Goal: Task Accomplishment & Management: Complete application form

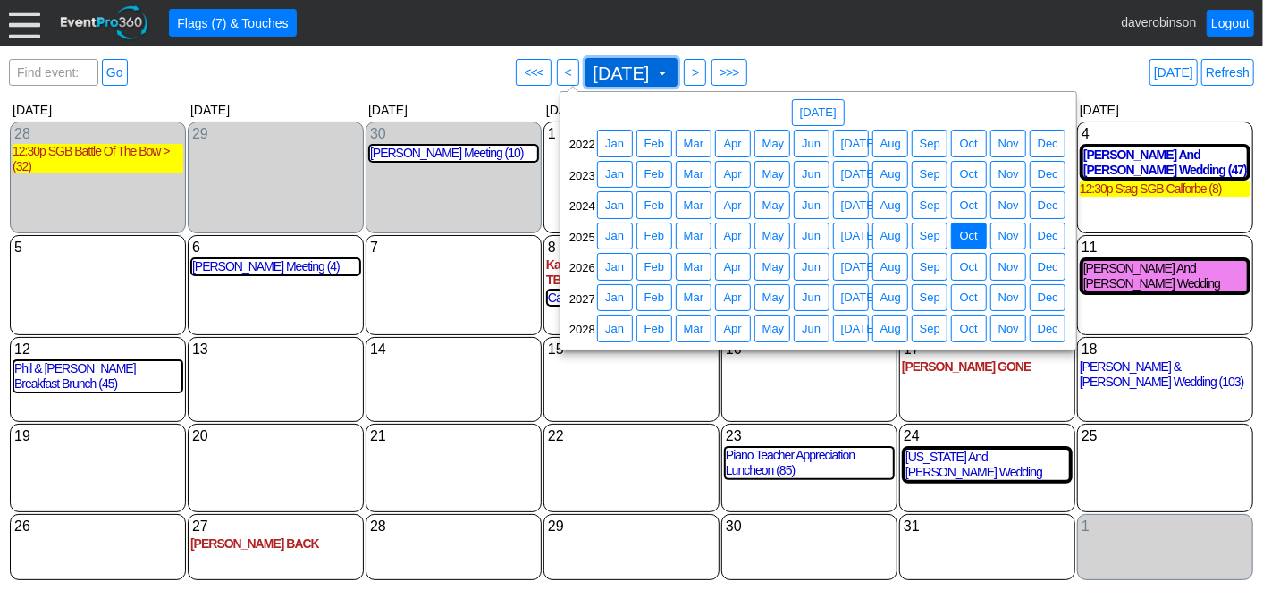
click at [678, 79] on span "October 2025 ▼" at bounding box center [631, 72] width 93 height 29
click at [932, 233] on span "Sep" at bounding box center [930, 236] width 28 height 18
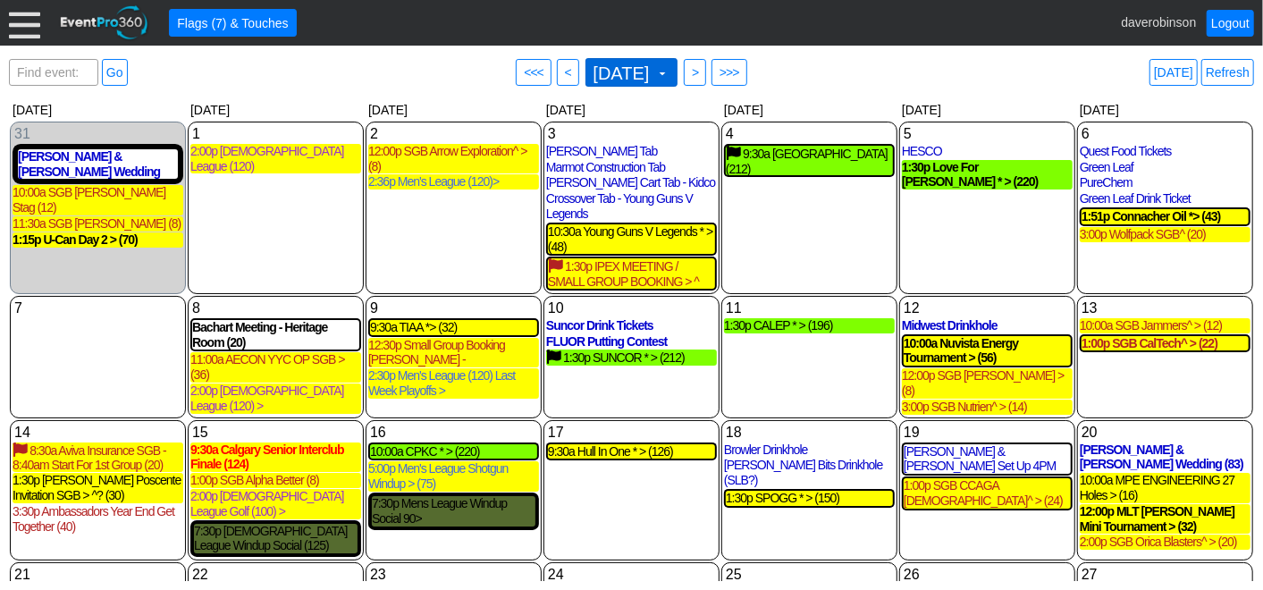
click at [669, 71] on span at bounding box center [662, 73] width 14 height 14
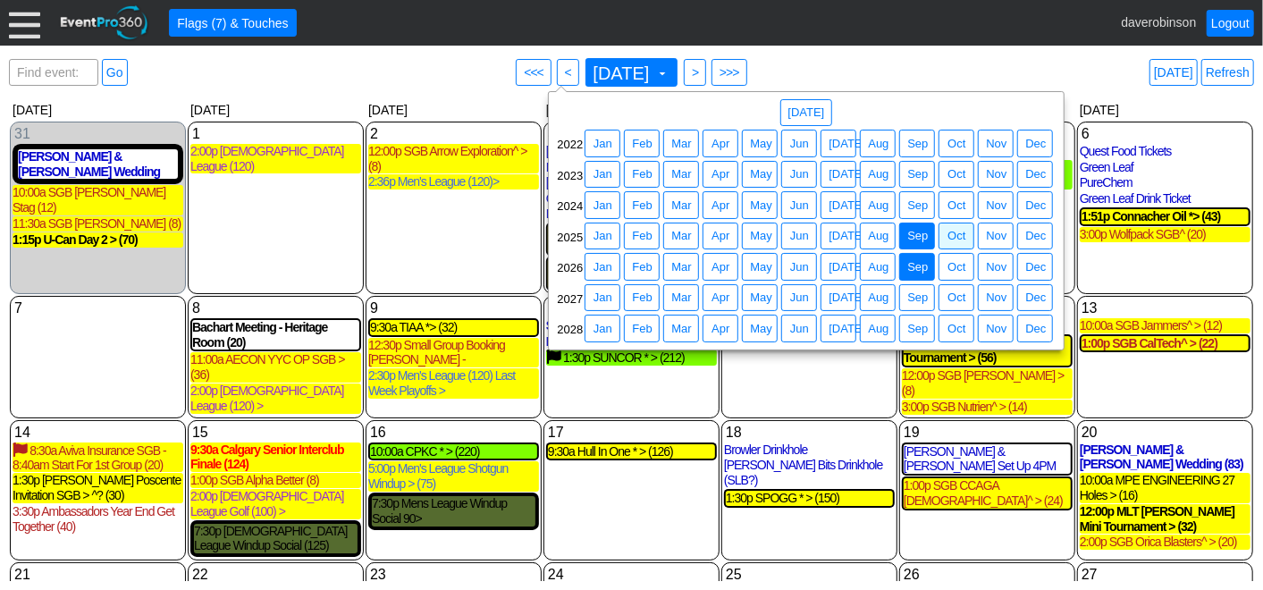
click at [927, 265] on span "Sep" at bounding box center [917, 267] width 28 height 18
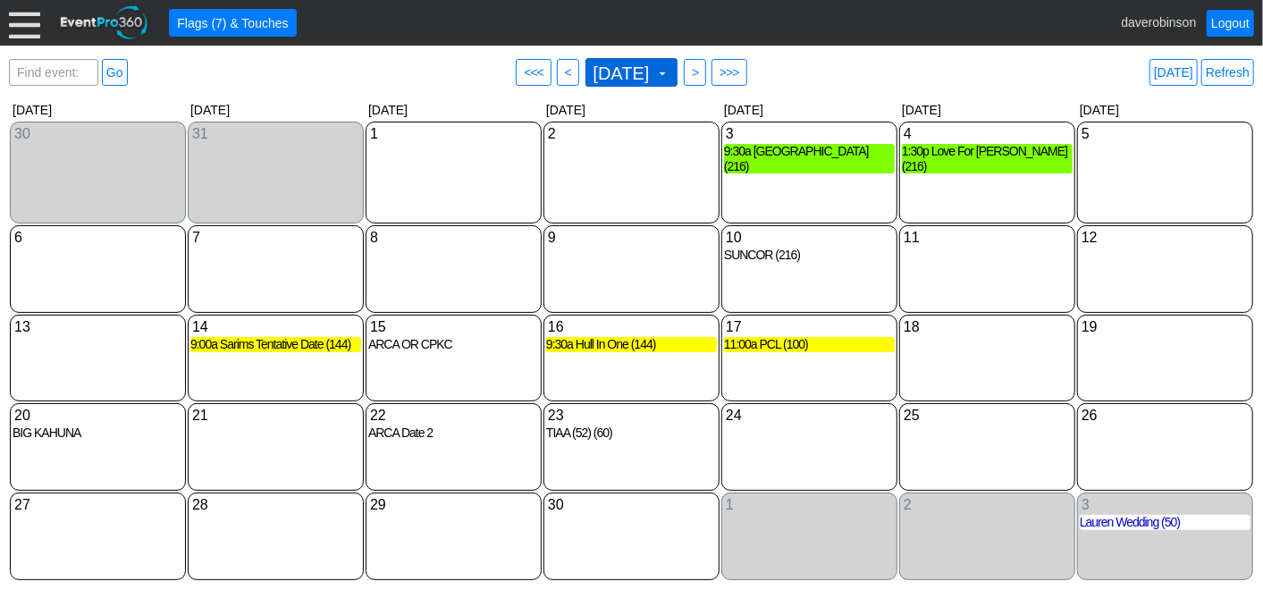
click at [670, 63] on span "September 2026 ▼" at bounding box center [630, 73] width 80 height 20
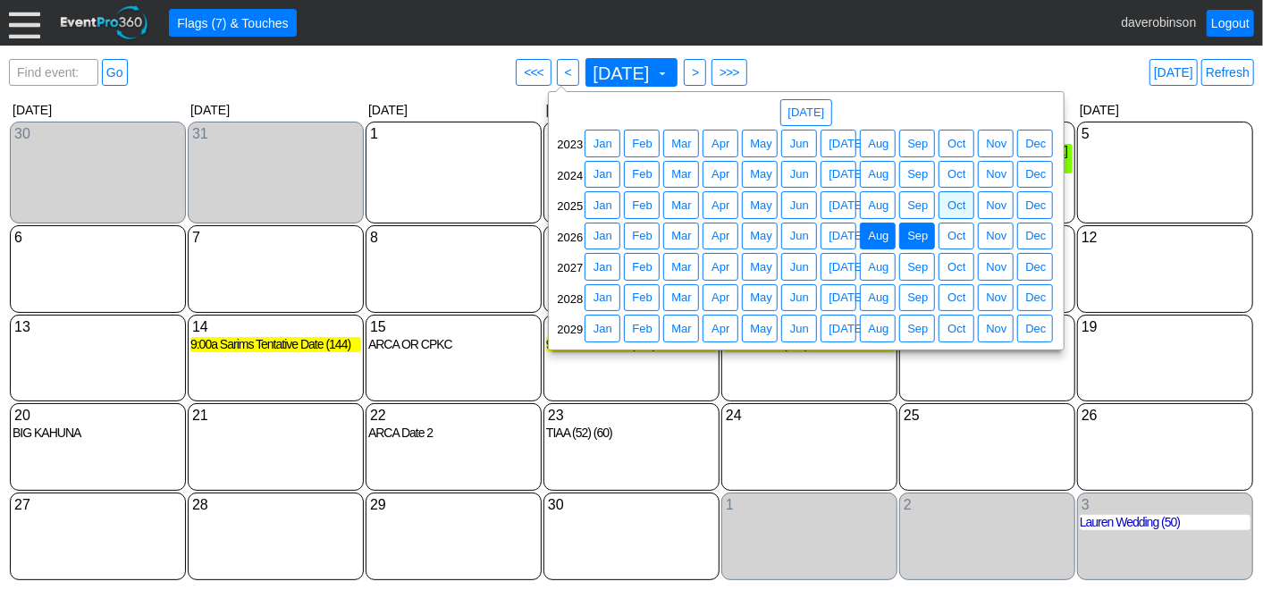
click at [883, 232] on span "Aug" at bounding box center [878, 236] width 28 height 18
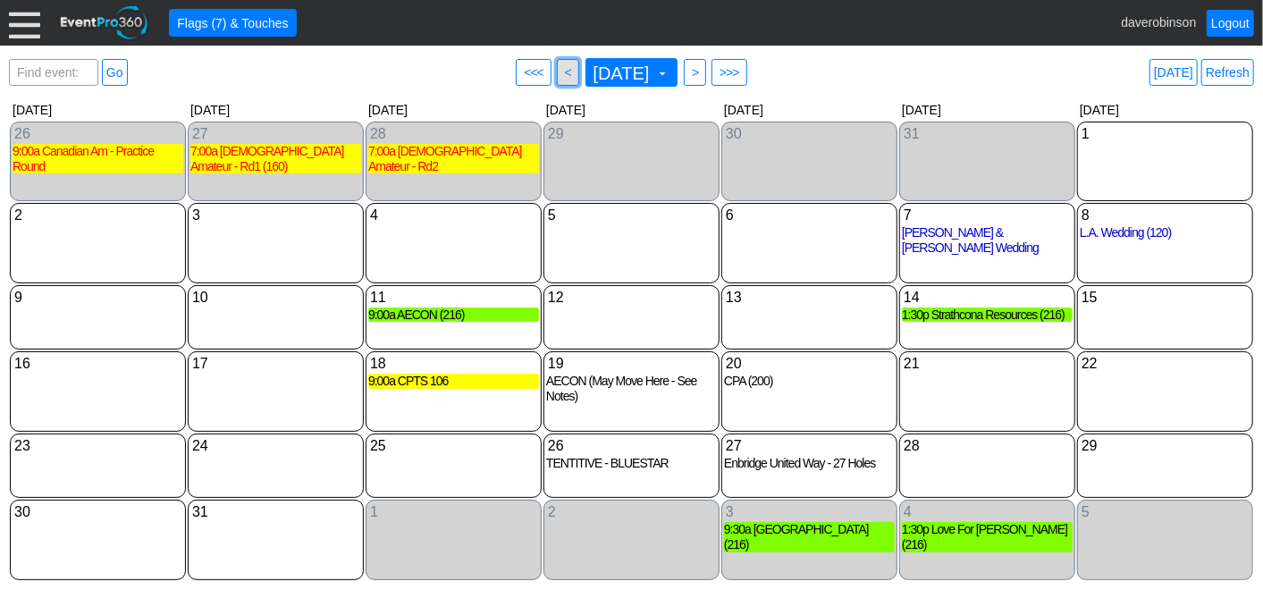
click at [561, 79] on span "<" at bounding box center [567, 72] width 13 height 18
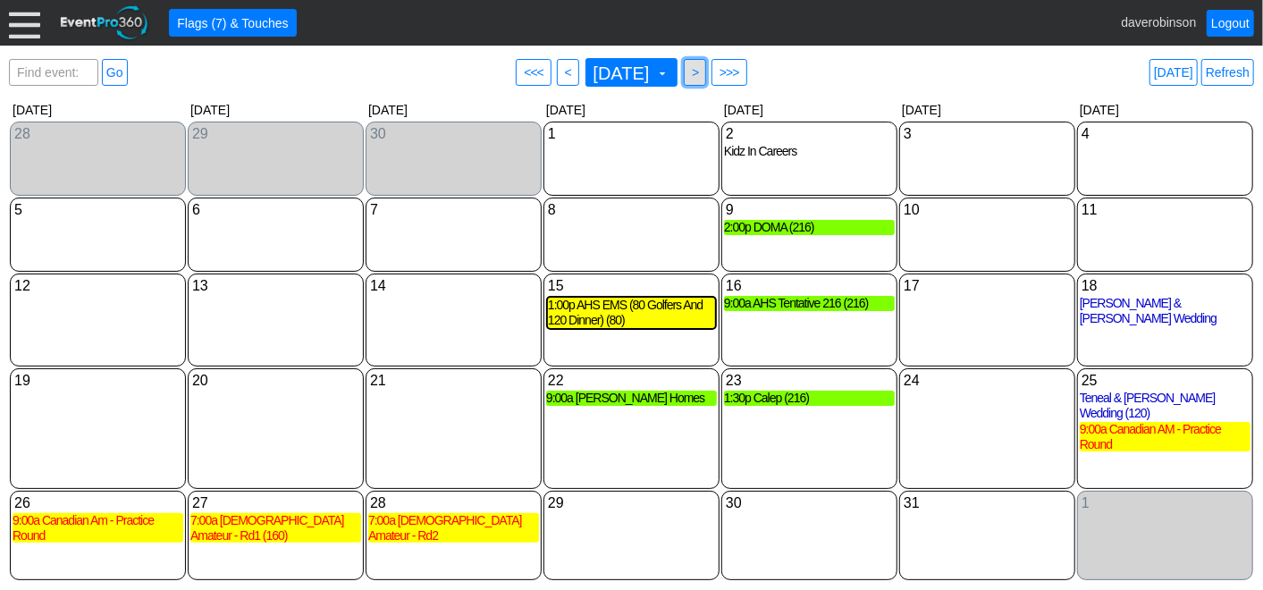
click at [701, 78] on span ">" at bounding box center [694, 72] width 13 height 18
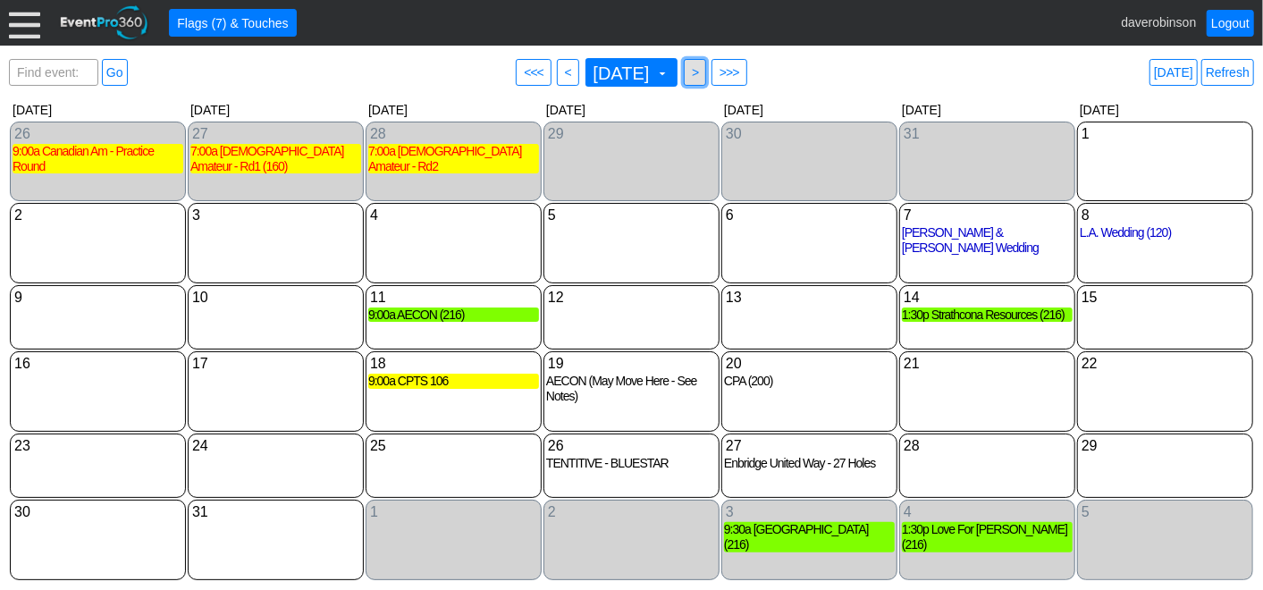
click at [701, 79] on span ">" at bounding box center [694, 72] width 13 height 18
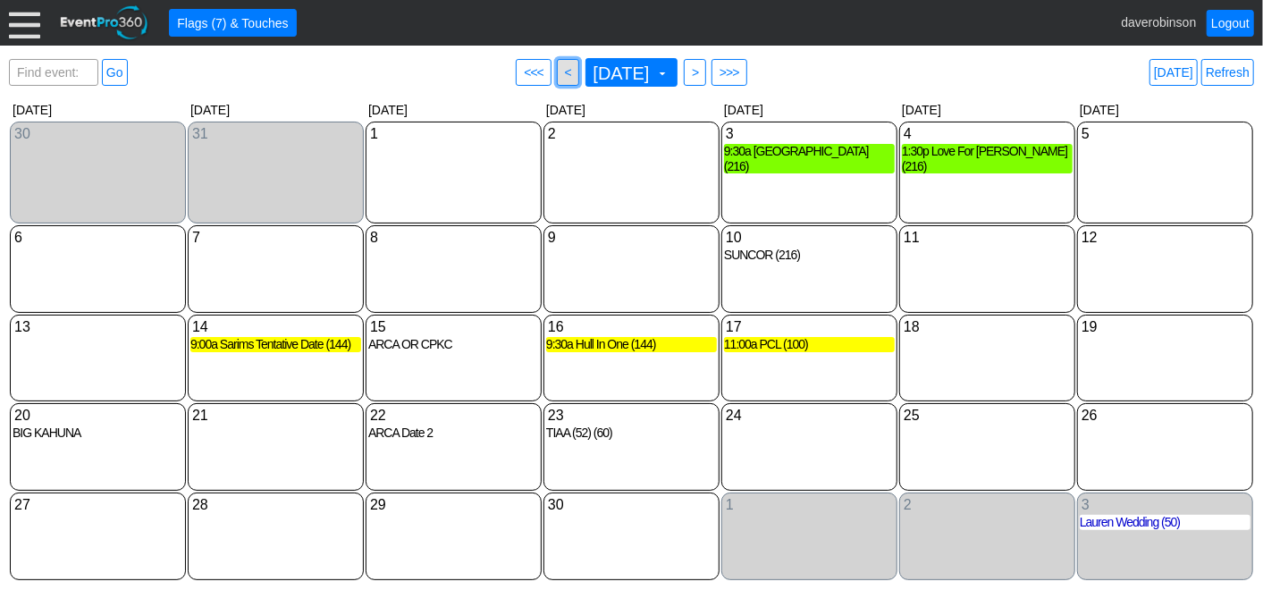
click at [561, 66] on span "<" at bounding box center [567, 72] width 13 height 18
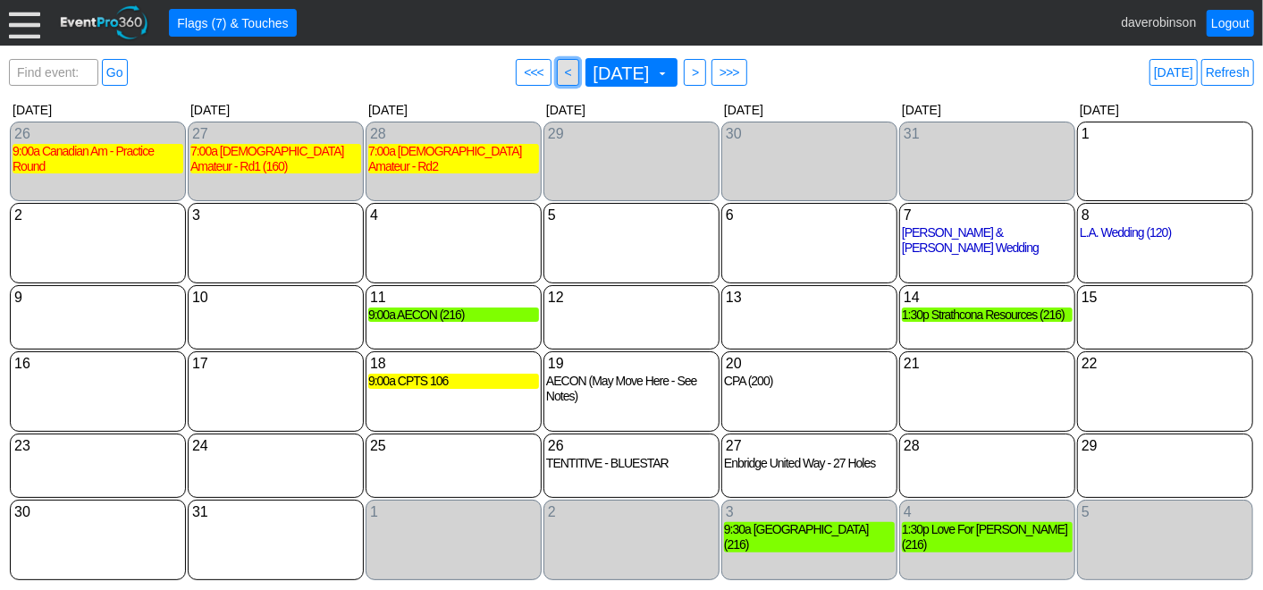
click at [557, 76] on span "● <" at bounding box center [568, 72] width 22 height 27
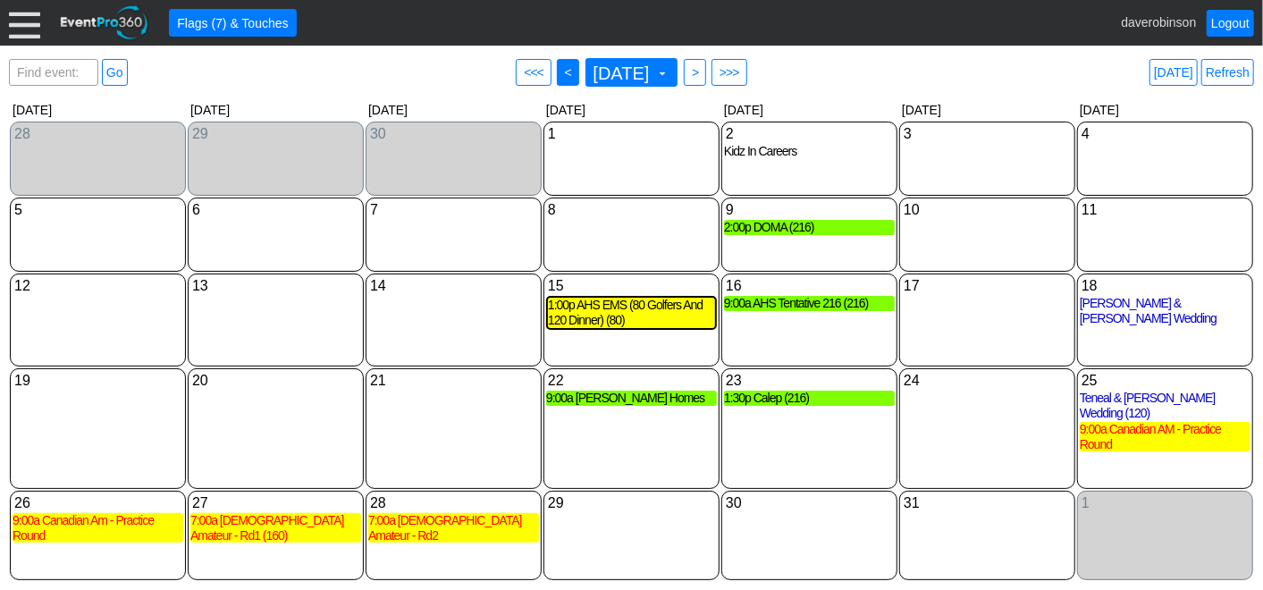
click at [562, 75] on span "<" at bounding box center [567, 72] width 13 height 18
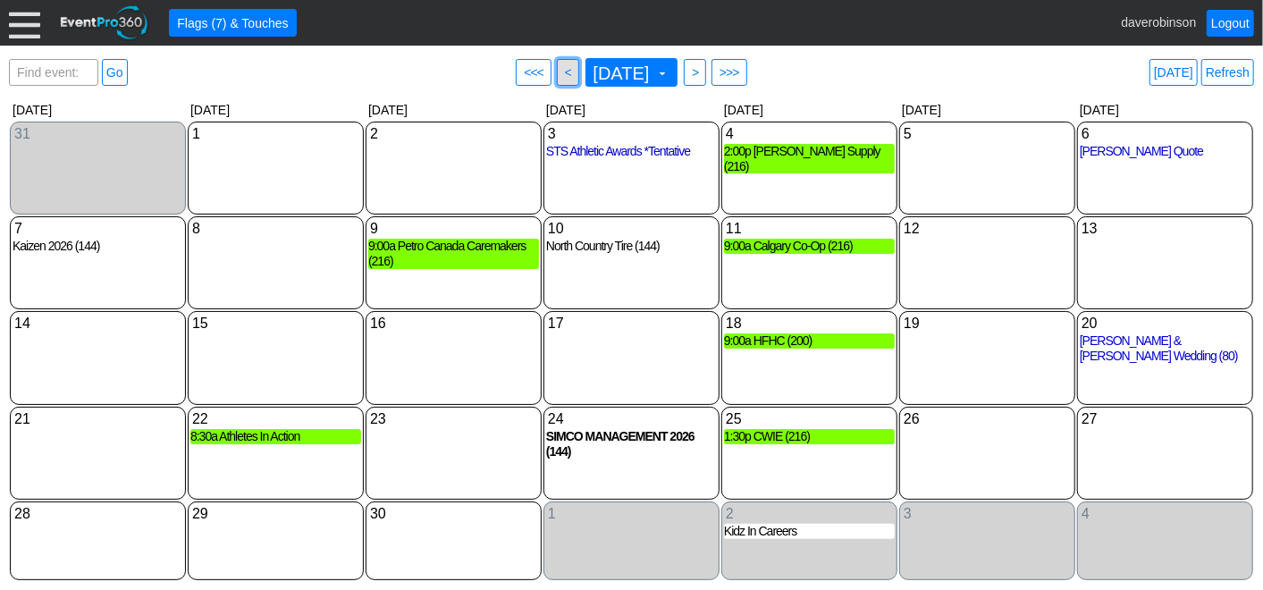
click at [561, 70] on span "<" at bounding box center [567, 72] width 13 height 18
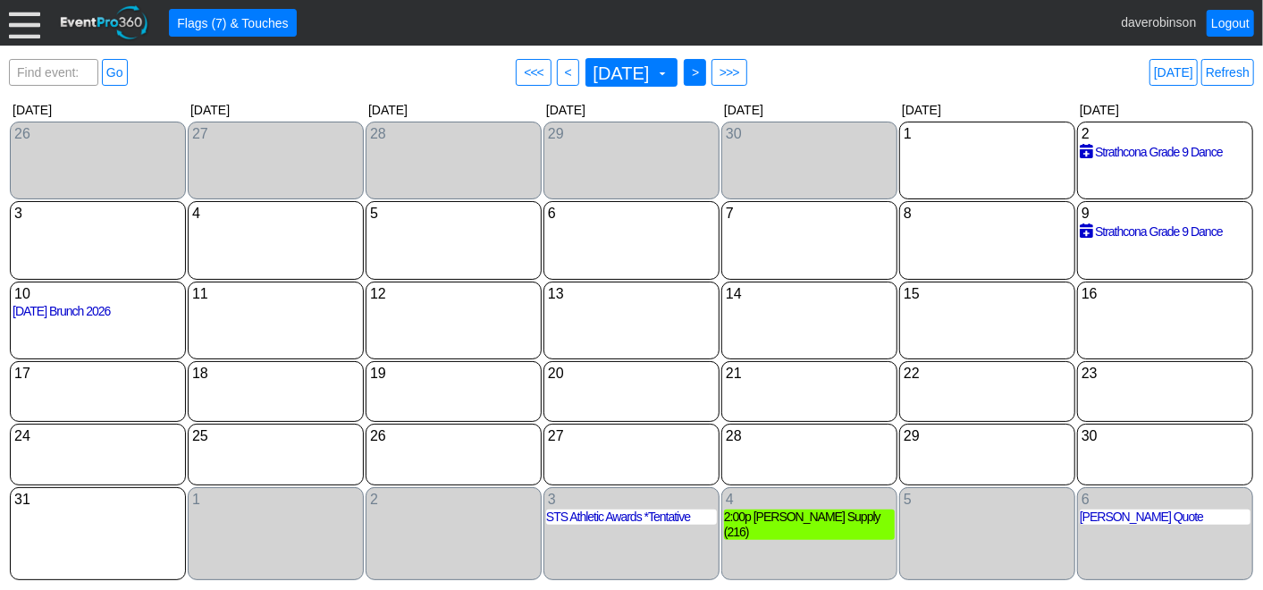
click at [701, 74] on span ">" at bounding box center [694, 72] width 13 height 18
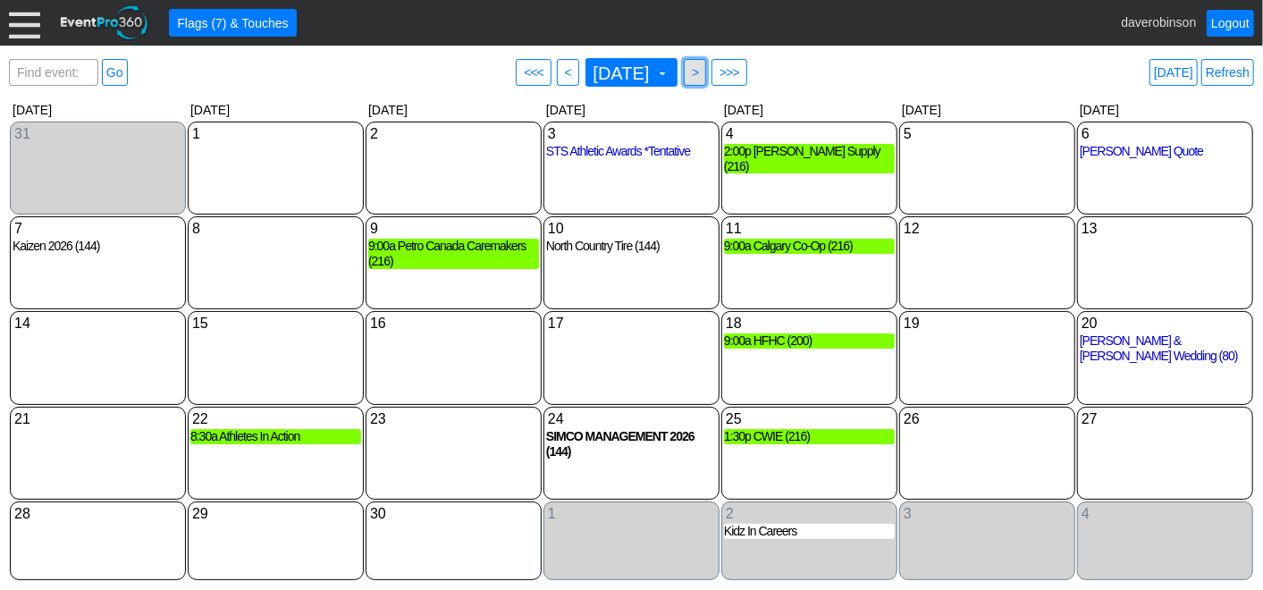
click at [701, 70] on span ">" at bounding box center [694, 72] width 13 height 18
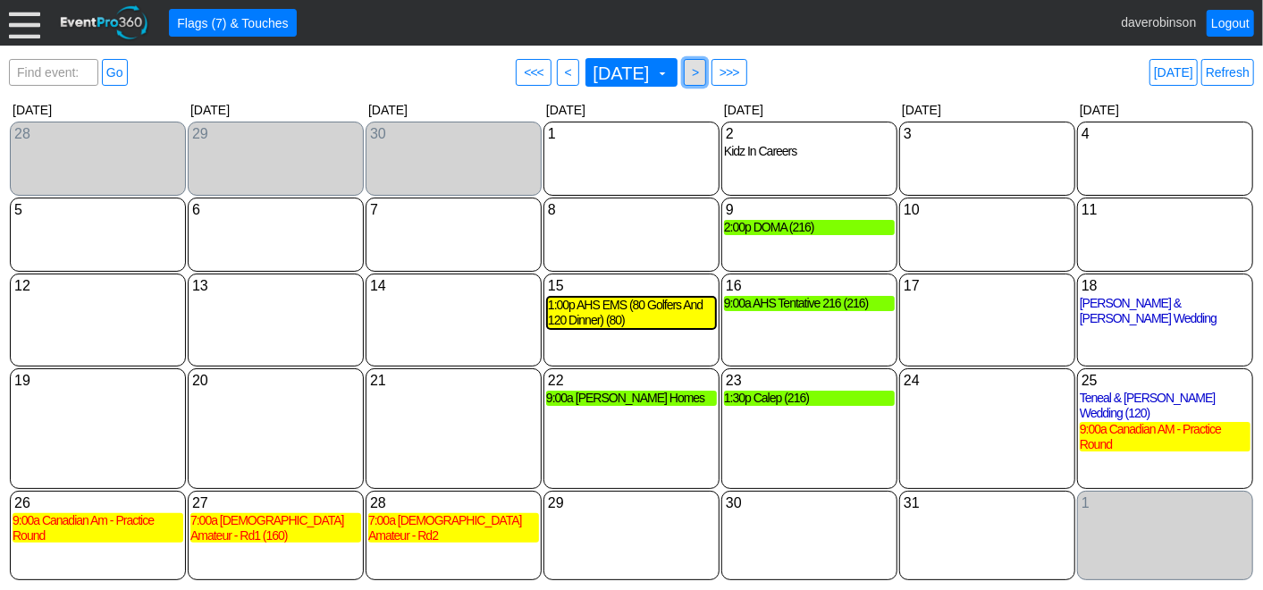
click at [701, 78] on span ">" at bounding box center [694, 72] width 13 height 18
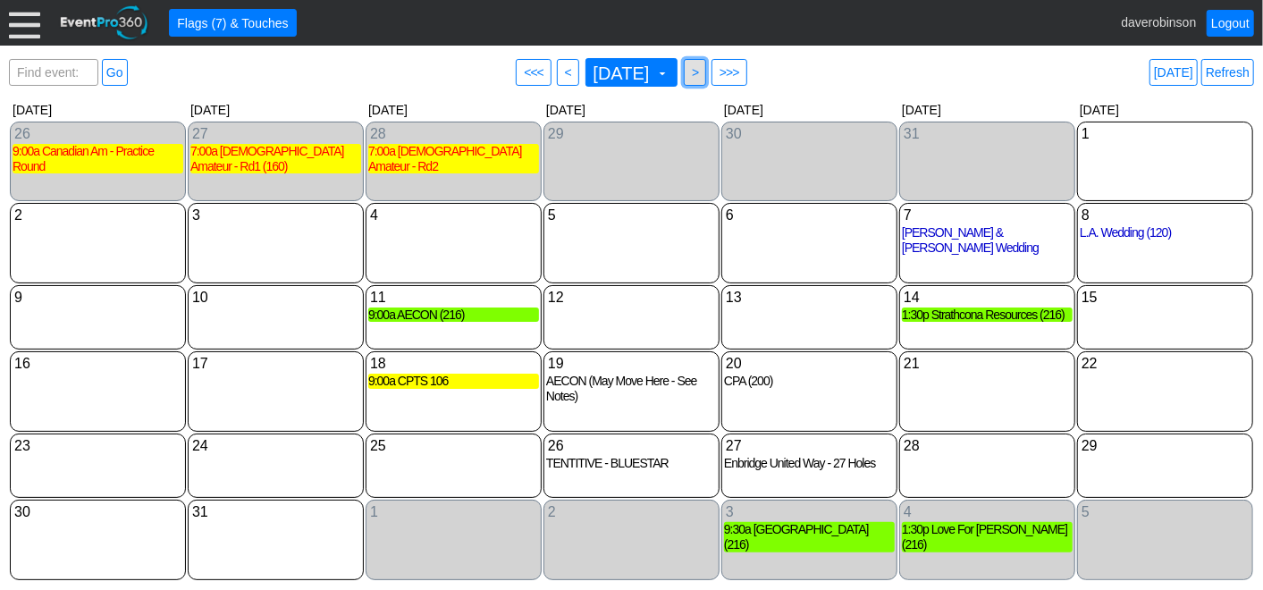
click at [706, 80] on span "● >" at bounding box center [695, 72] width 22 height 27
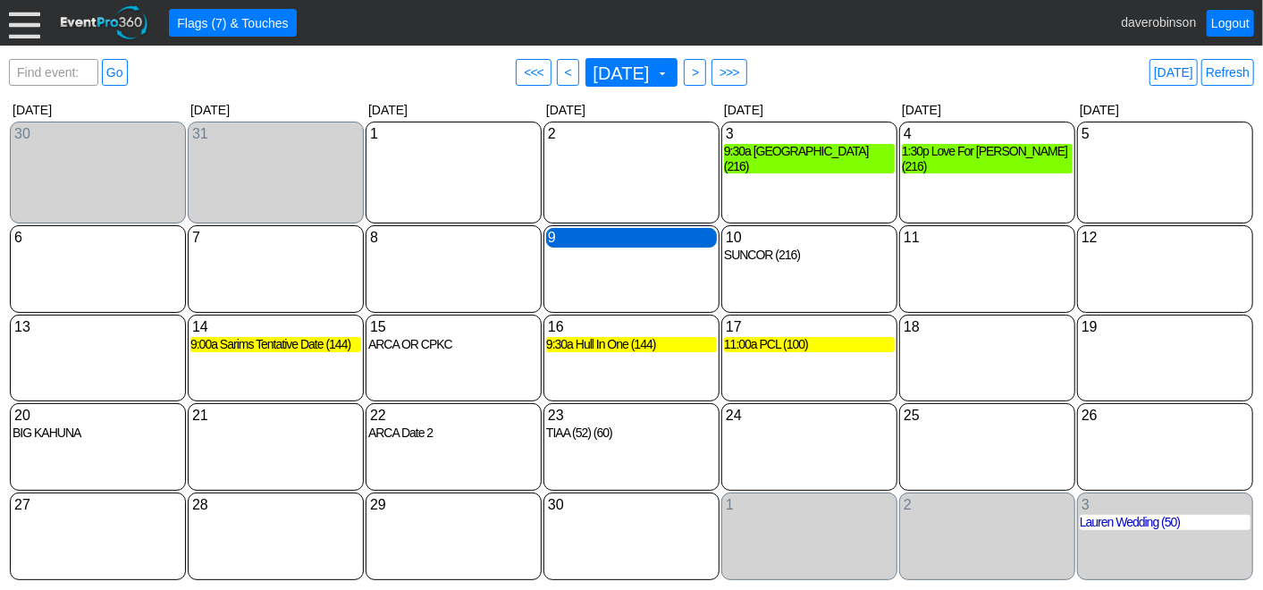
click at [614, 237] on div "9 Wednesday" at bounding box center [631, 238] width 171 height 20
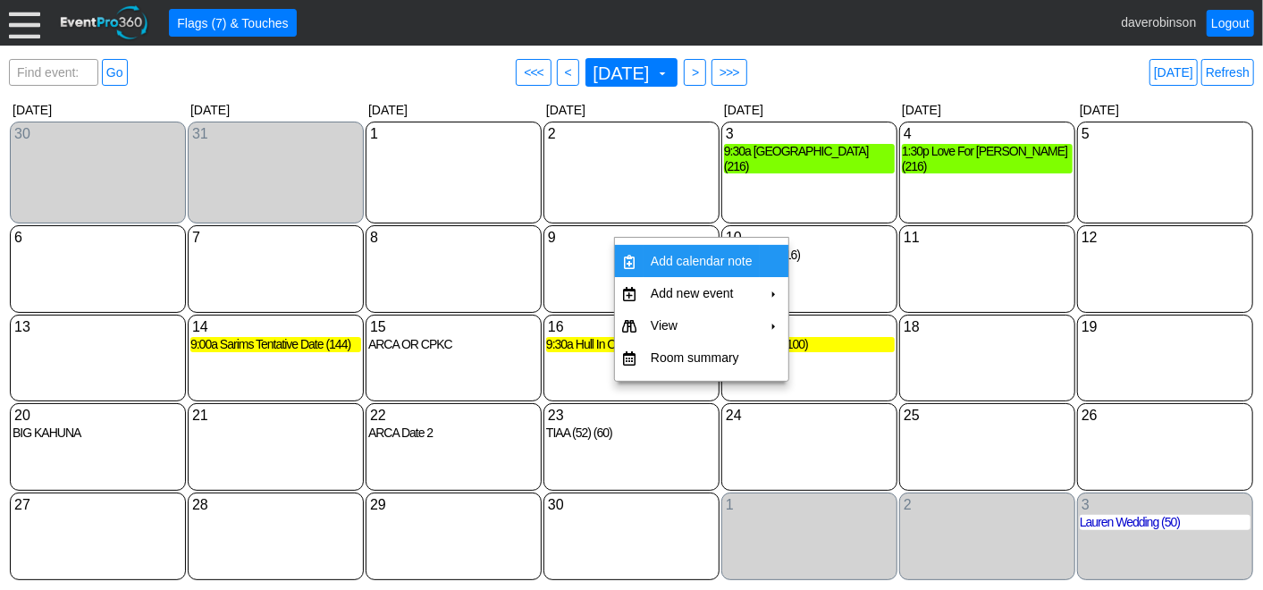
click at [657, 273] on td "Add calendar note" at bounding box center [701, 261] width 116 height 32
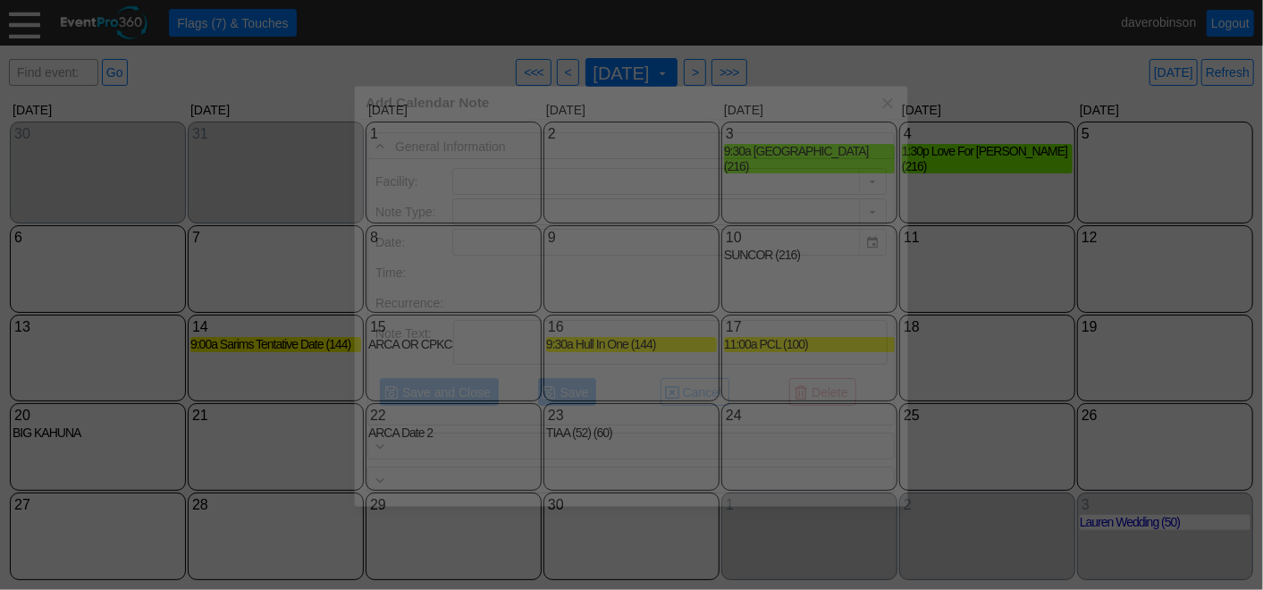
type input "The Hamptons Golf Club"
type input "[DATE]"
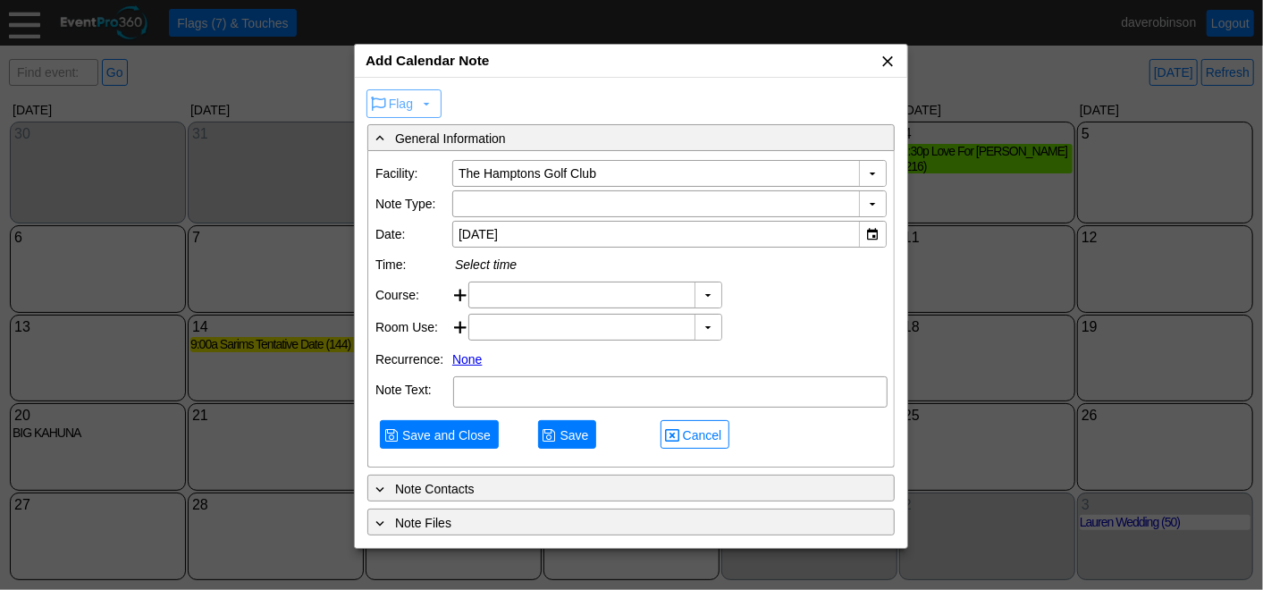
click at [891, 60] on span "x" at bounding box center [887, 61] width 18 height 18
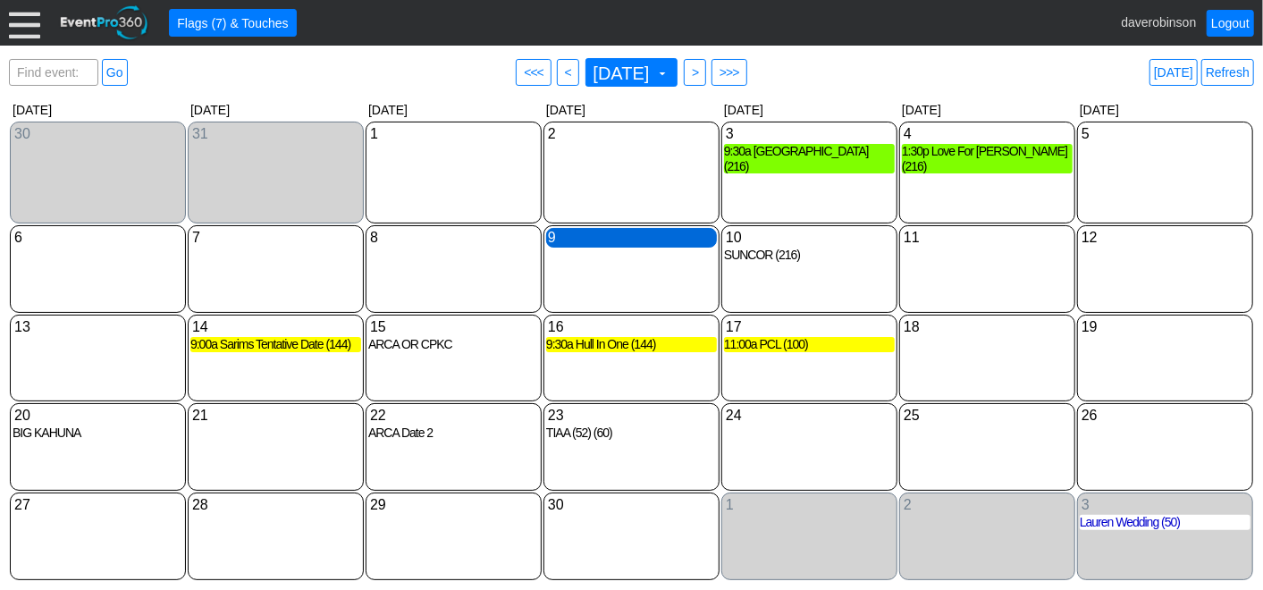
click at [598, 234] on div "9 Wednesday" at bounding box center [631, 238] width 171 height 20
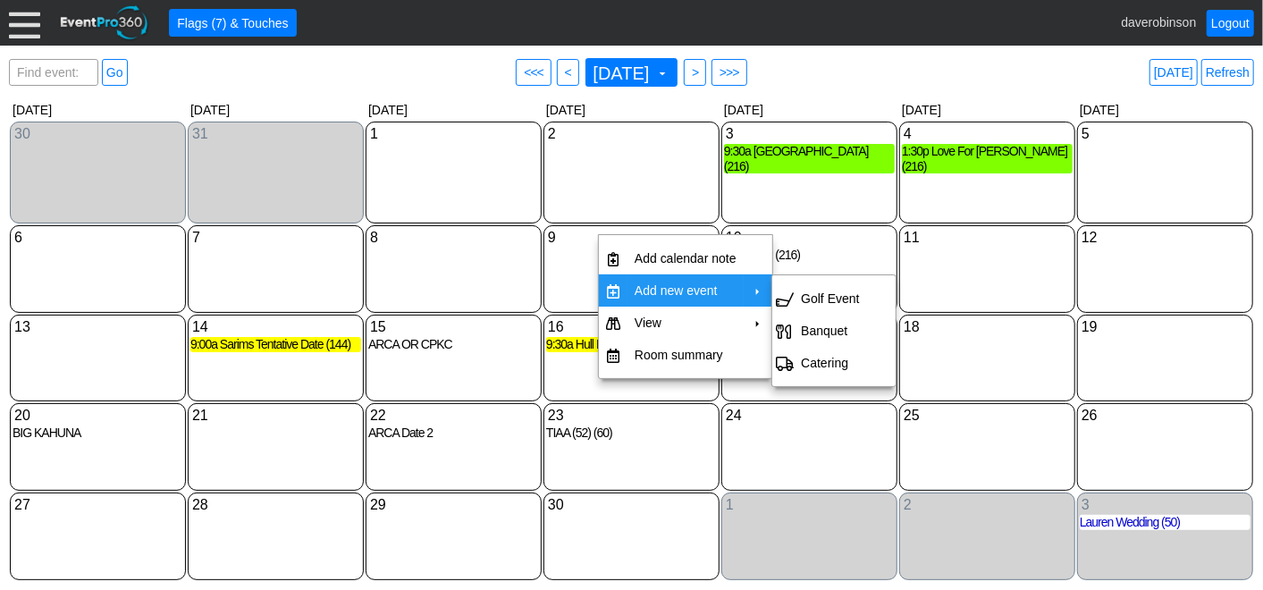
click at [751, 290] on span "Add new event" at bounding box center [758, 291] width 14 height 14
click at [812, 290] on td "Golf Event" at bounding box center [830, 298] width 72 height 32
type input "[DATE]"
type input "Lead"
type input "The Hamptons Golf Club"
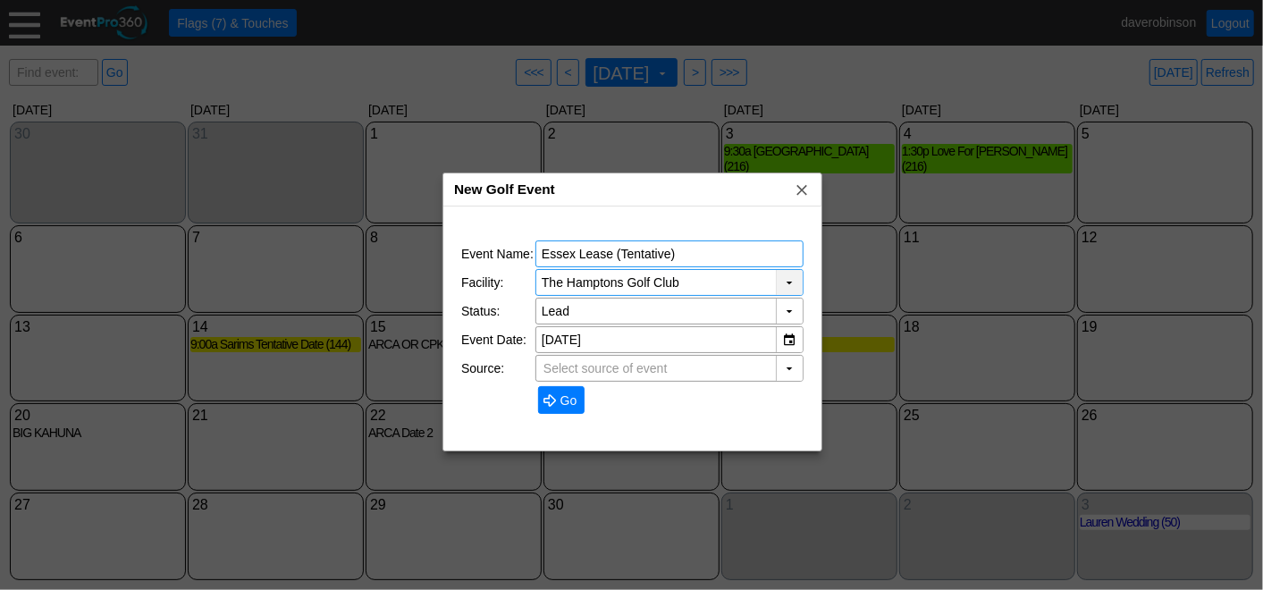
type input "Essex Lease (Tentative)"
click at [785, 280] on div "▼" at bounding box center [789, 282] width 27 height 25
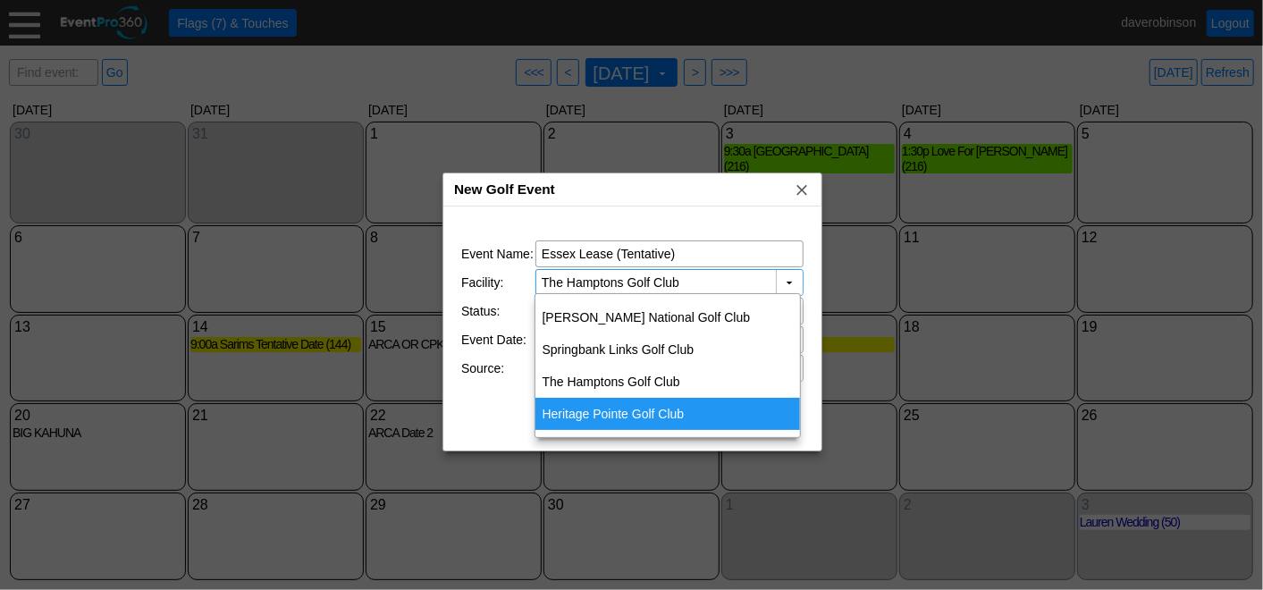
click at [637, 406] on div "Heritage Pointe Golf Club" at bounding box center [667, 414] width 265 height 32
type input "Heritage Pointe Golf Club"
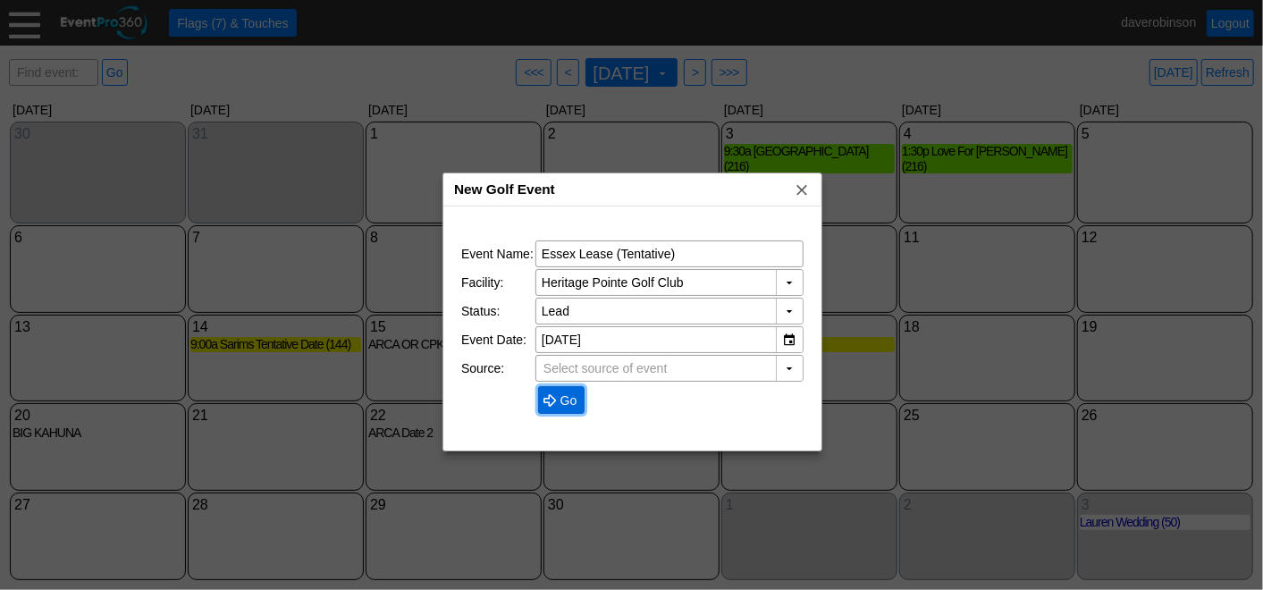
click at [561, 391] on span "Go" at bounding box center [569, 400] width 24 height 18
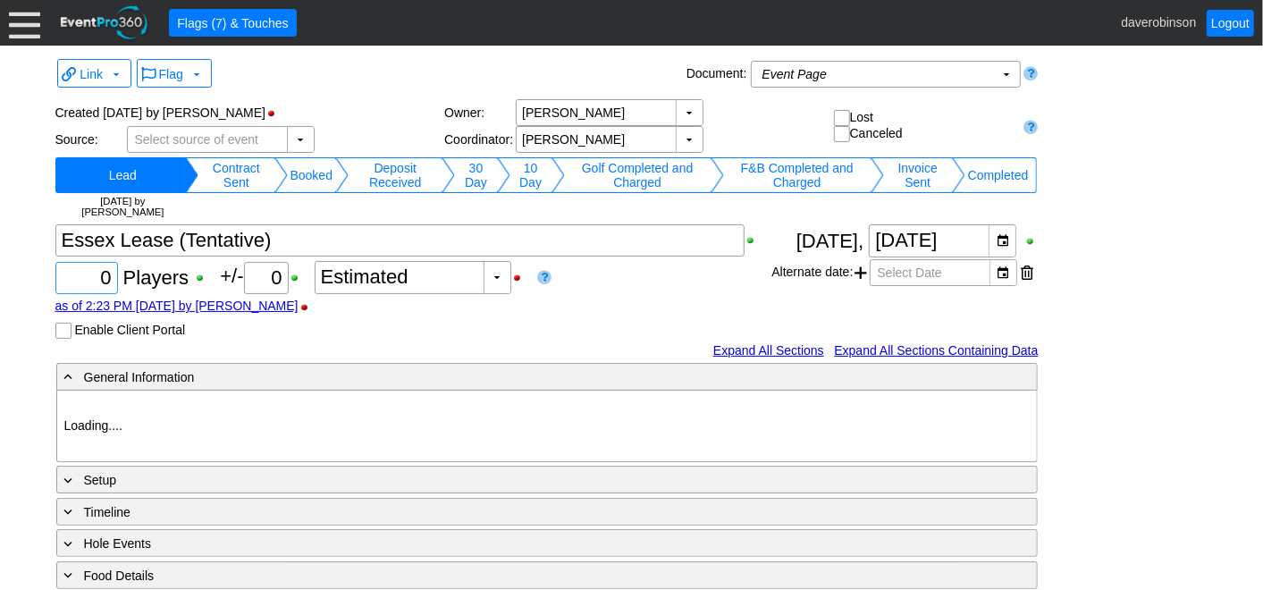
click at [126, 283] on div "Χ 0 Players +/- Χ 0 ▼ Χ Estimated as of 2:23 PM [DATE] by [PERSON_NAME] Enable …" at bounding box center [413, 281] width 717 height 114
type input "216"
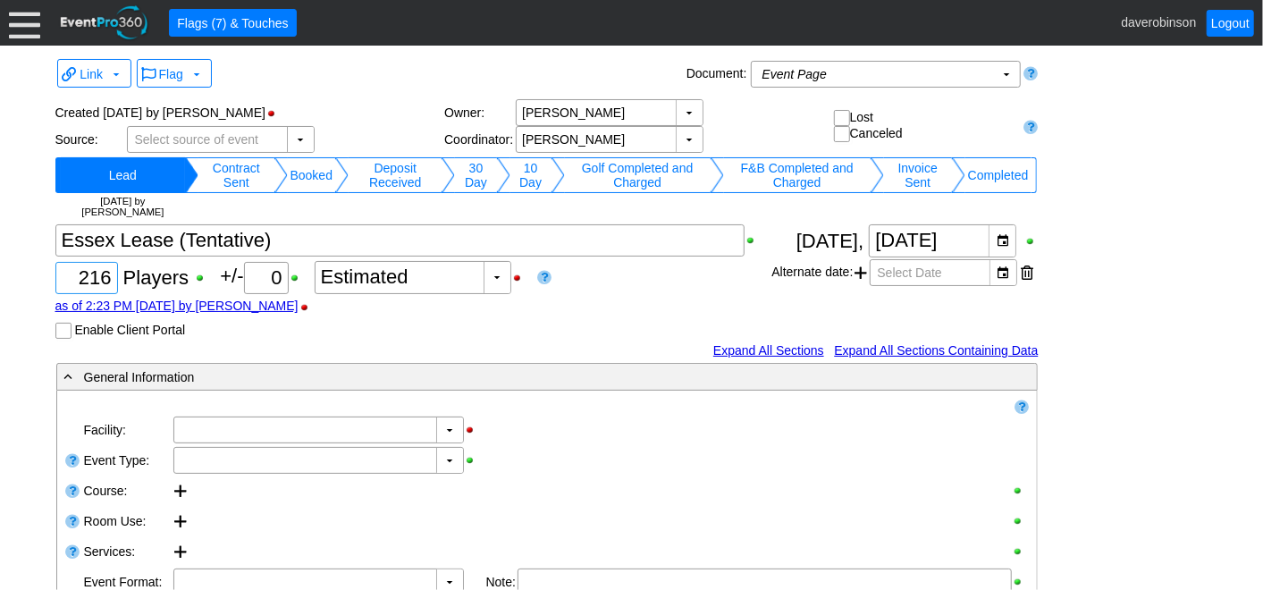
type input "Heritage Pointe Golf Club"
type input "1226178"
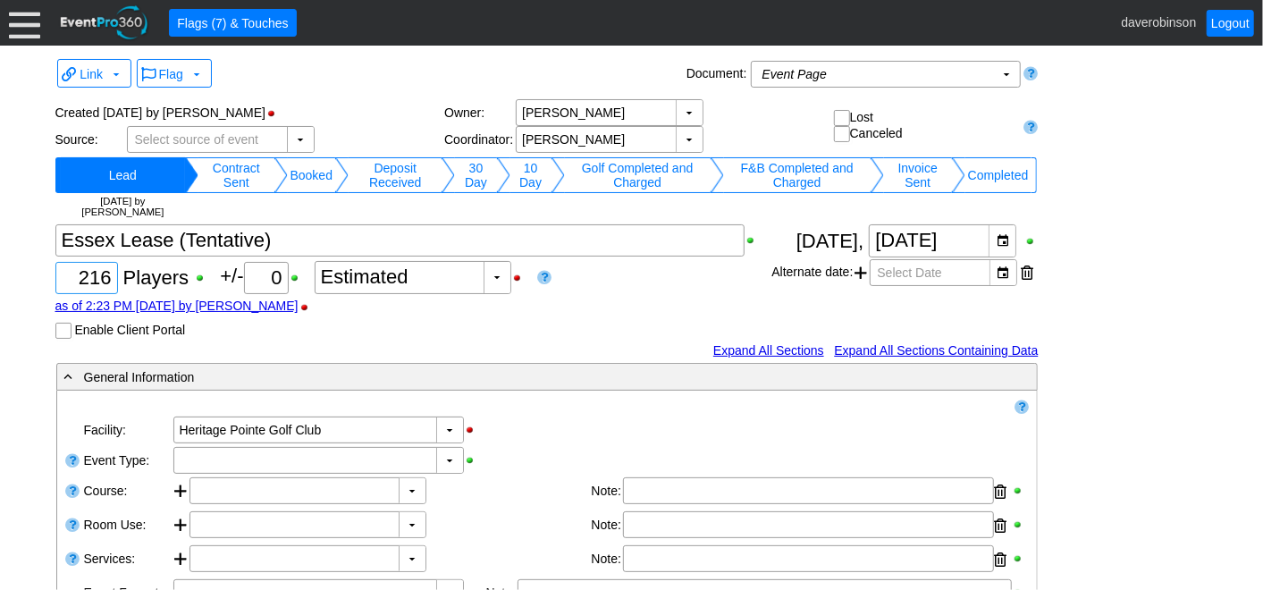
type input "216"
click at [643, 278] on div "Χ 216 Players +/- Χ 0 ▼ Χ Estimated as of 2:23 PM [DATE] by [PERSON_NAME] Enabl…" at bounding box center [413, 281] width 717 height 114
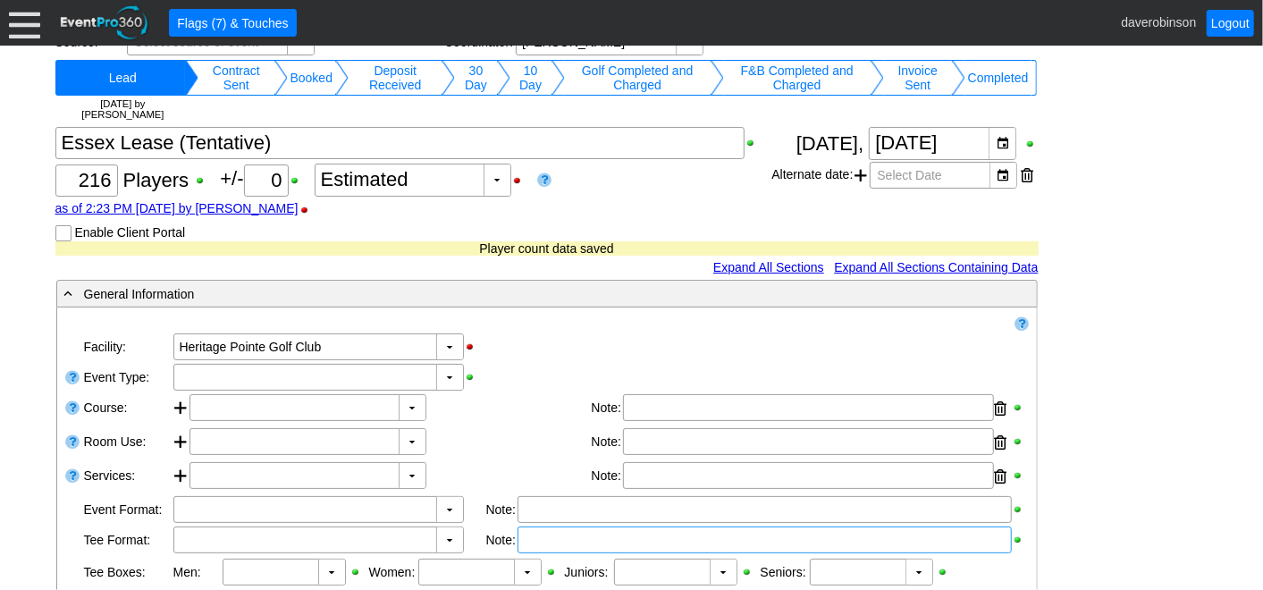
scroll to position [198, 0]
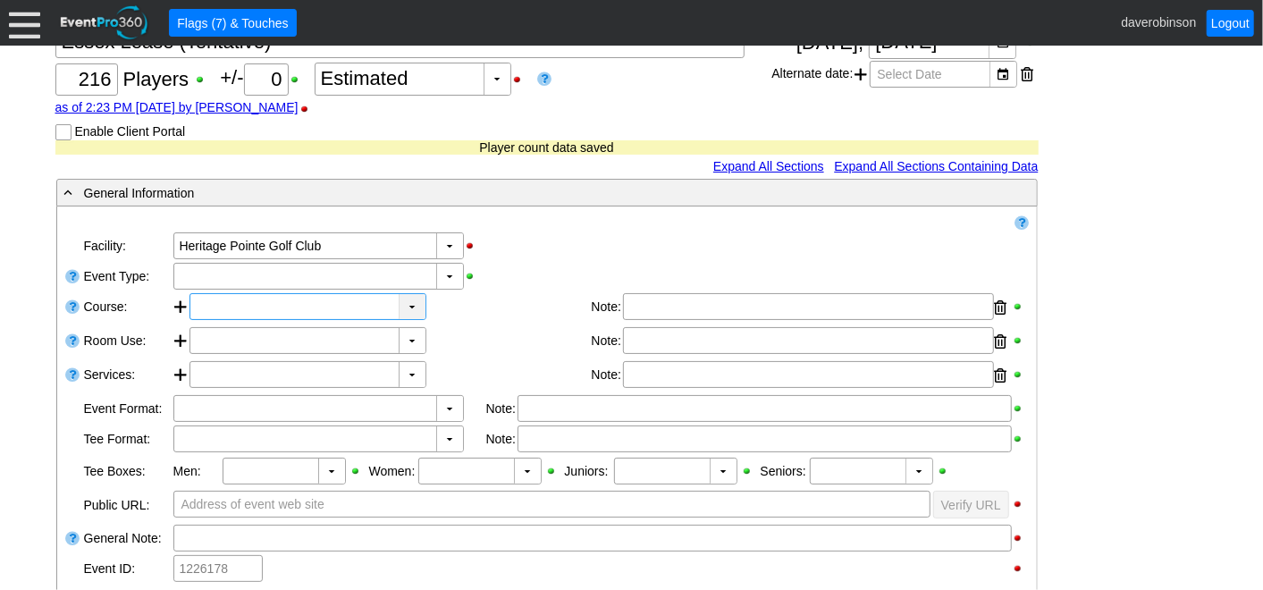
click at [408, 305] on div "▼" at bounding box center [412, 306] width 27 height 25
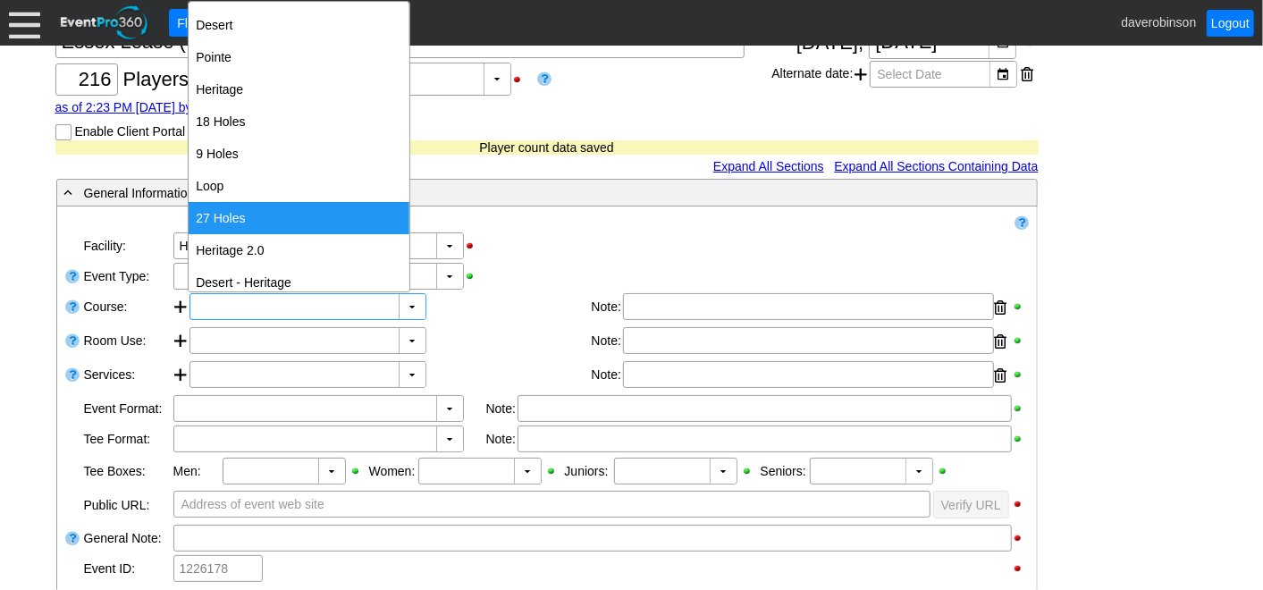
click at [211, 217] on div "27 Holes" at bounding box center [299, 218] width 221 height 32
type input "27 Holes"
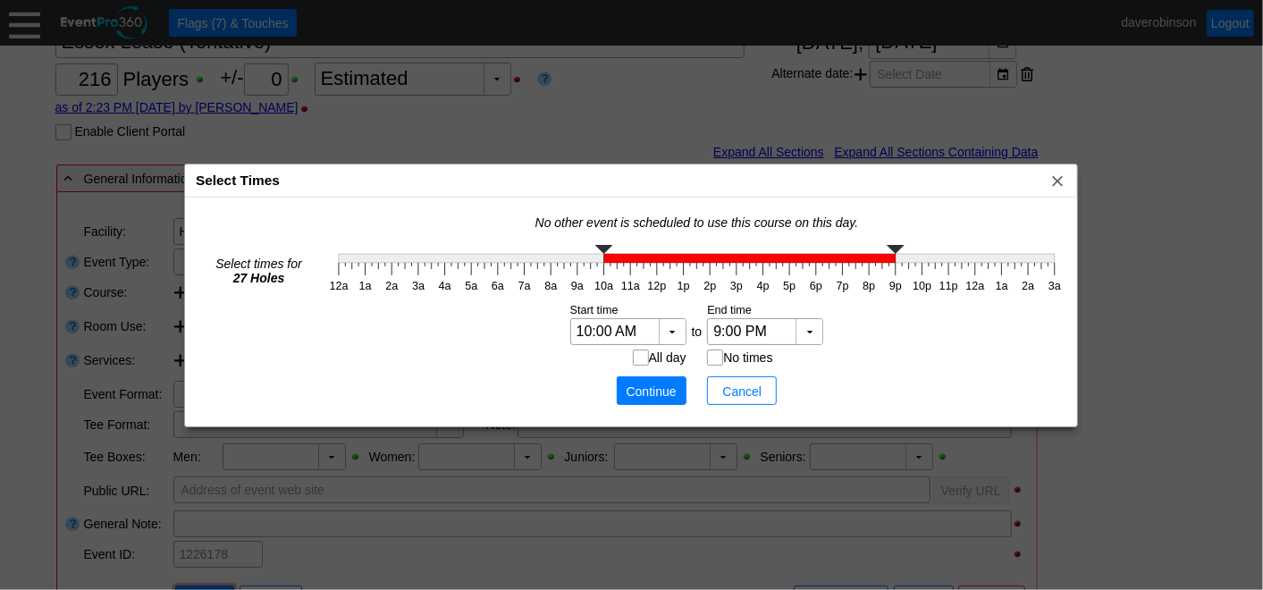
click at [602, 260] on g at bounding box center [697, 254] width 716 height 18
type input "9:30 AM"
click at [592, 248] on polyline at bounding box center [591, 249] width 18 height 9
type input "3:30 PM"
click at [747, 264] on g "12a 1a 2a 3a 4a 5a 6a 7a 8a 9a 10a 11a 12p 1p 2p 3p 4p 5p 6p 7p 8p 9p 10p 11p 1…" at bounding box center [696, 268] width 743 height 57
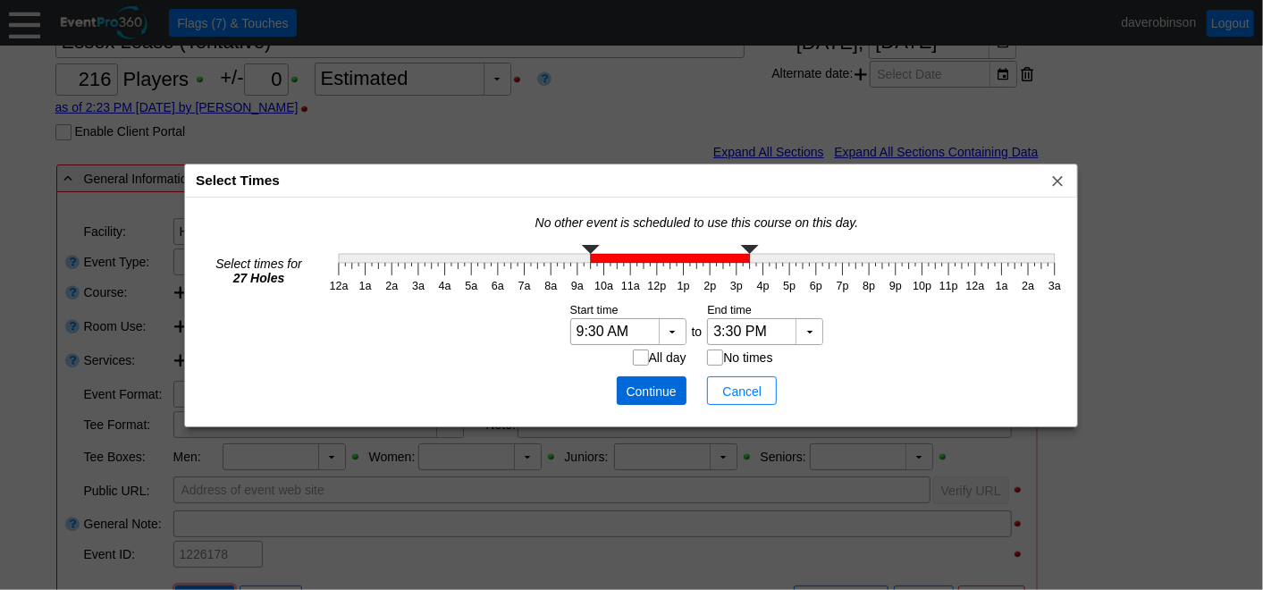
click at [655, 387] on span "Continue" at bounding box center [652, 391] width 54 height 18
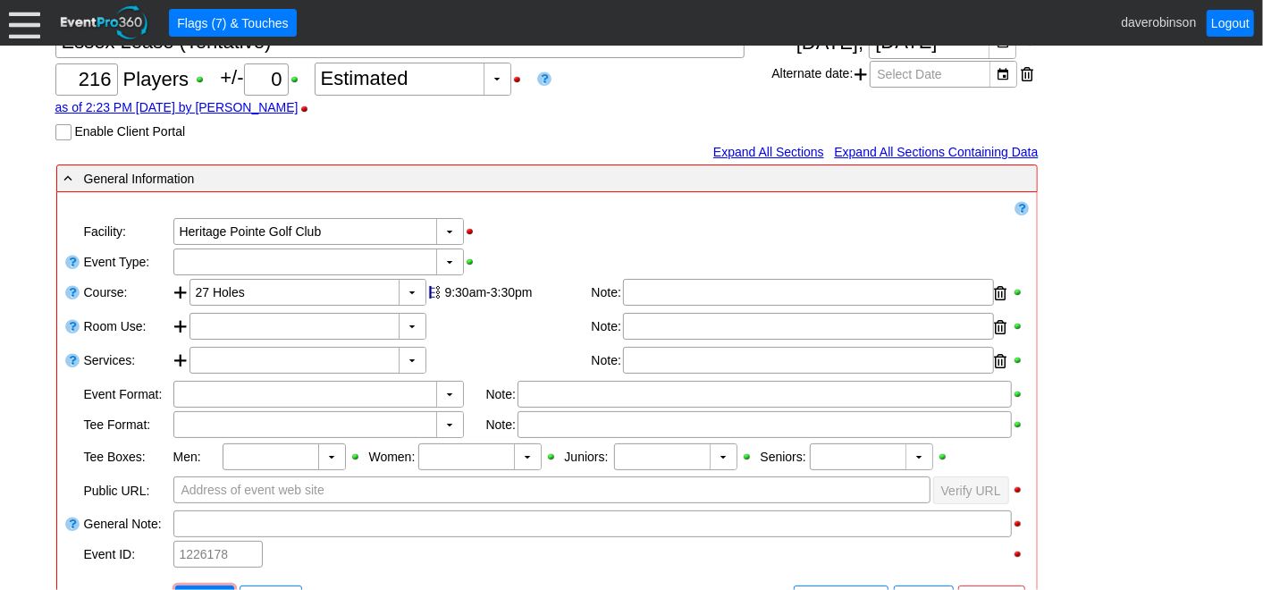
click at [1163, 388] on div "- General Information ▼ Loading.... Remove all highlights Facility: ▼ Χ [GEOGRA…" at bounding box center [632, 578] width 1162 height 828
click at [449, 254] on div "▼" at bounding box center [449, 261] width 27 height 25
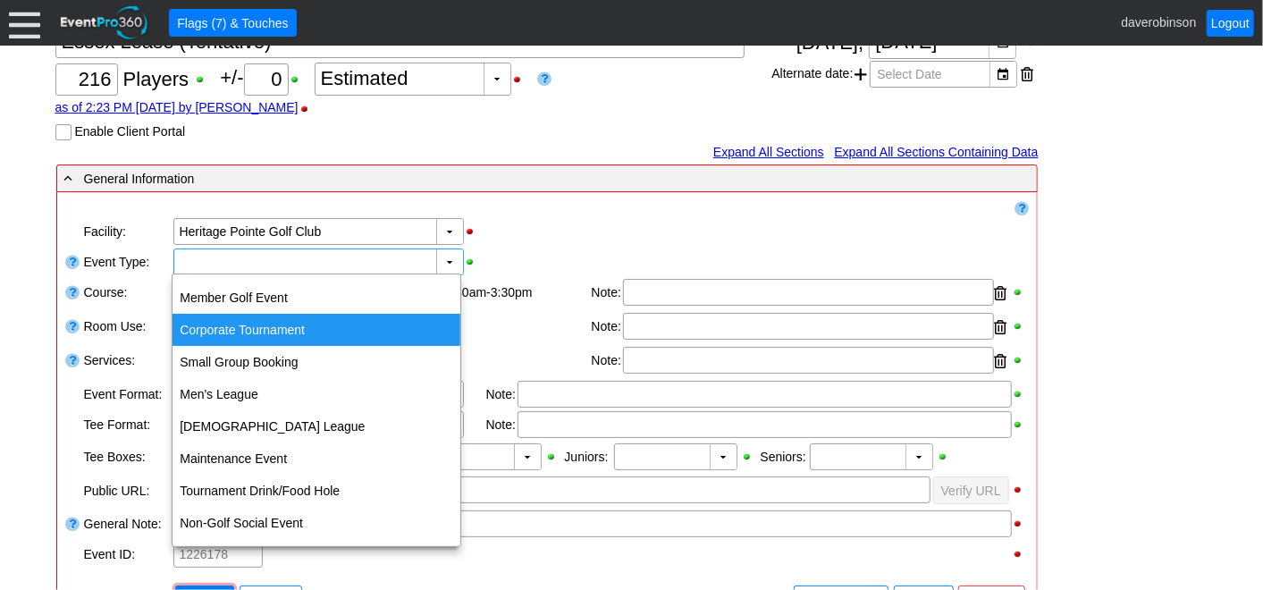
click at [248, 328] on div "Corporate Tournament" at bounding box center [316, 330] width 288 height 32
type input "Corporate Tournament"
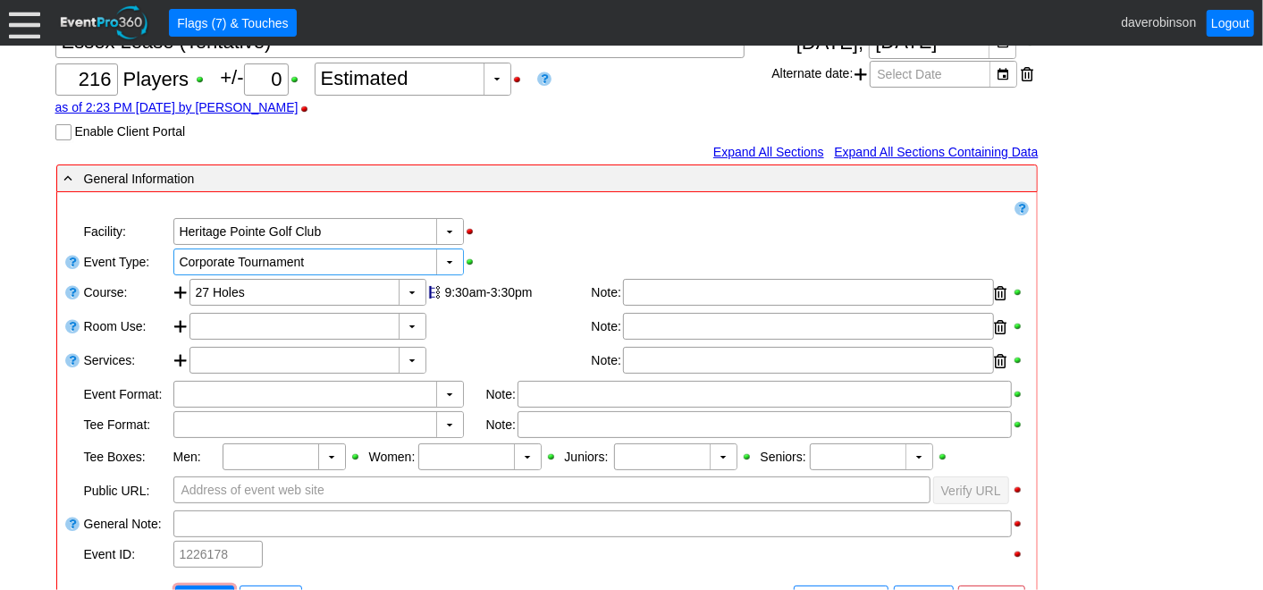
scroll to position [397, 0]
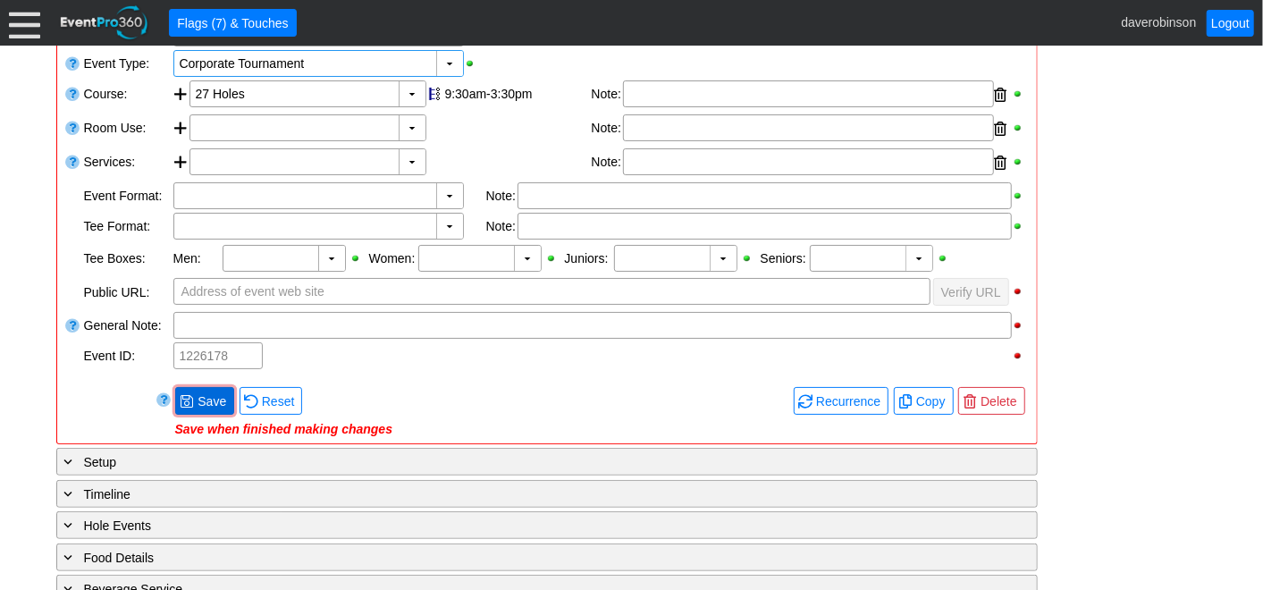
click at [195, 392] on span "Save" at bounding box center [212, 401] width 36 height 18
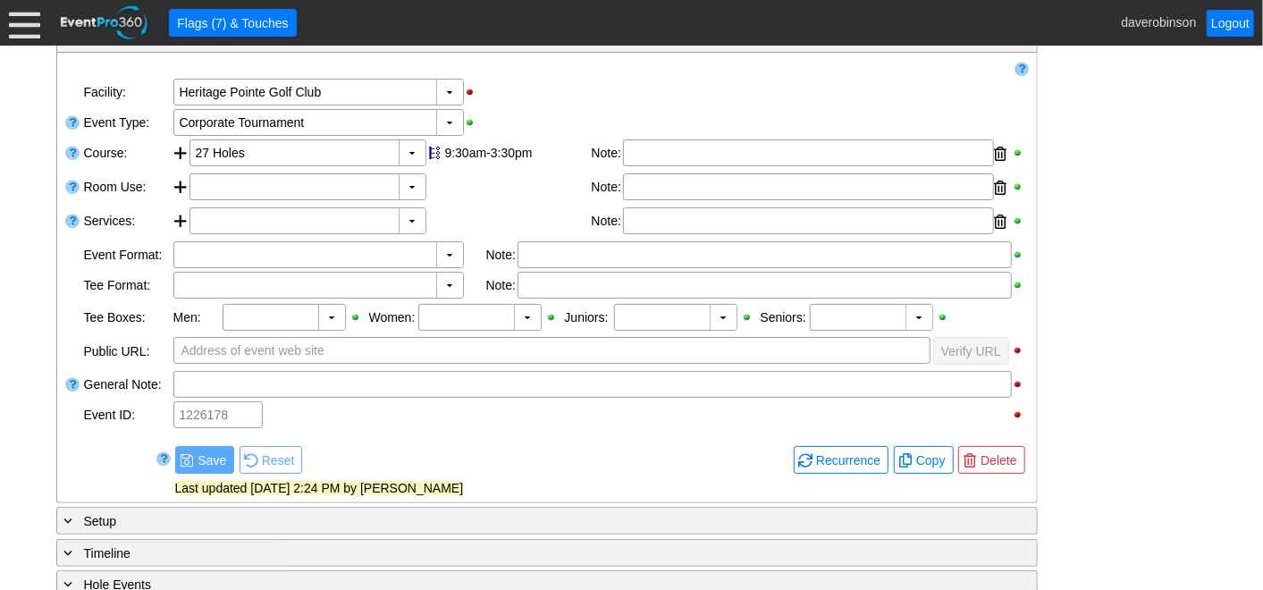
scroll to position [298, 0]
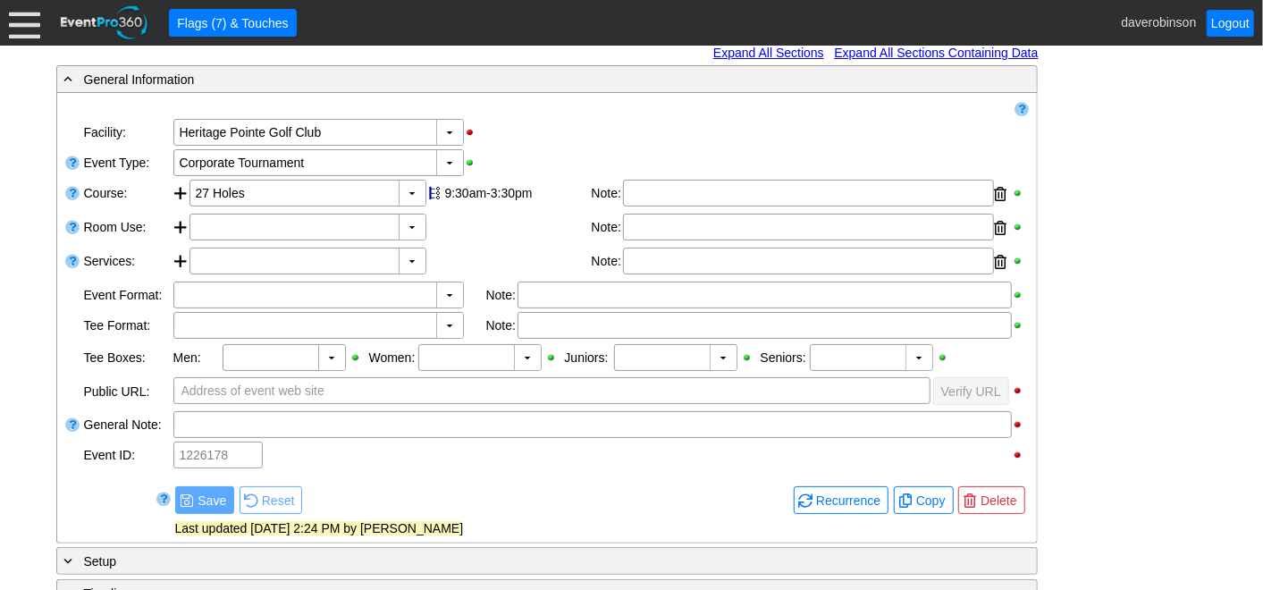
click at [516, 475] on div "Remove all highlights Facility: ▼ Χ [GEOGRAPHIC_DATA] Event Type: ▼ Χ Corporate…" at bounding box center [546, 317] width 965 height 435
click at [1172, 447] on div "- General Information ▼ Loading.... Remove all highlights Facility: ▼ Χ [GEOGRA…" at bounding box center [632, 478] width 1162 height 828
click at [301, 421] on div at bounding box center [592, 424] width 838 height 27
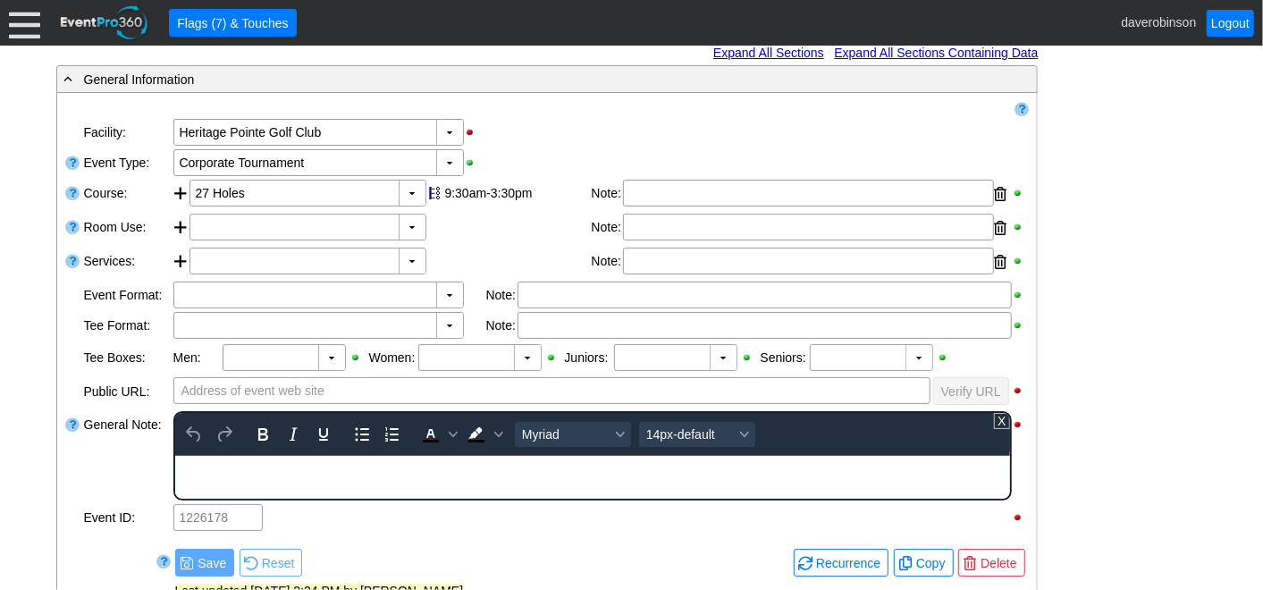
scroll to position [0, 0]
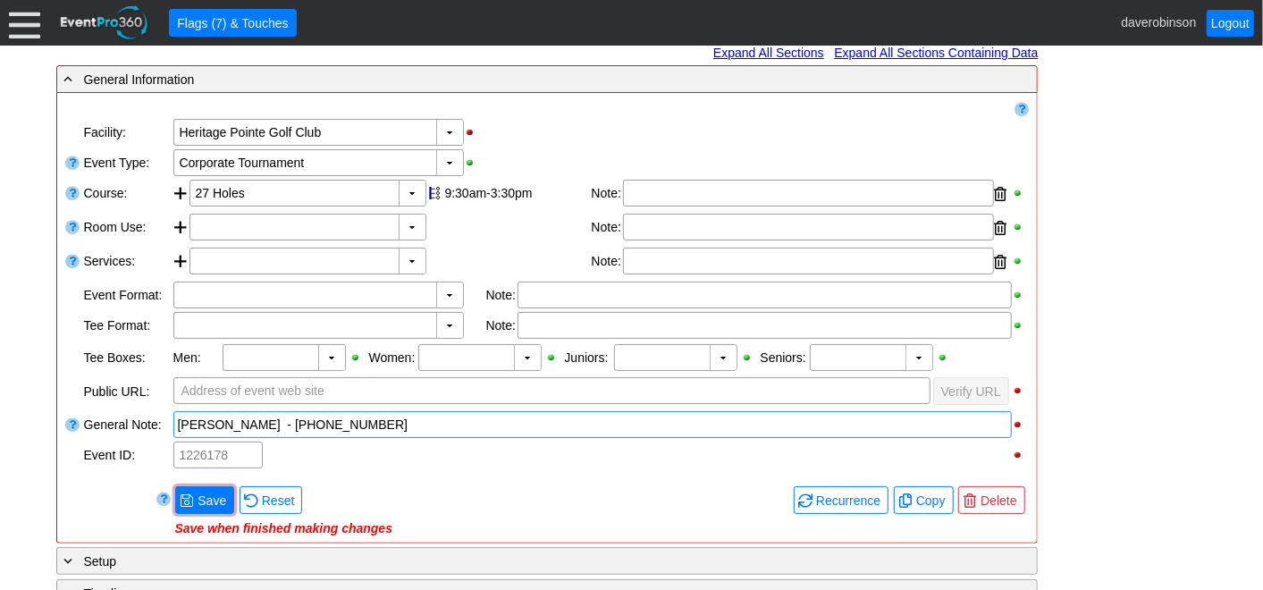
click at [1157, 428] on div "- General Information ▼ Loading.... Remove all highlights Facility: ▼ Χ [GEOGRA…" at bounding box center [632, 478] width 1162 height 828
click at [204, 491] on span "Save" at bounding box center [212, 500] width 36 height 18
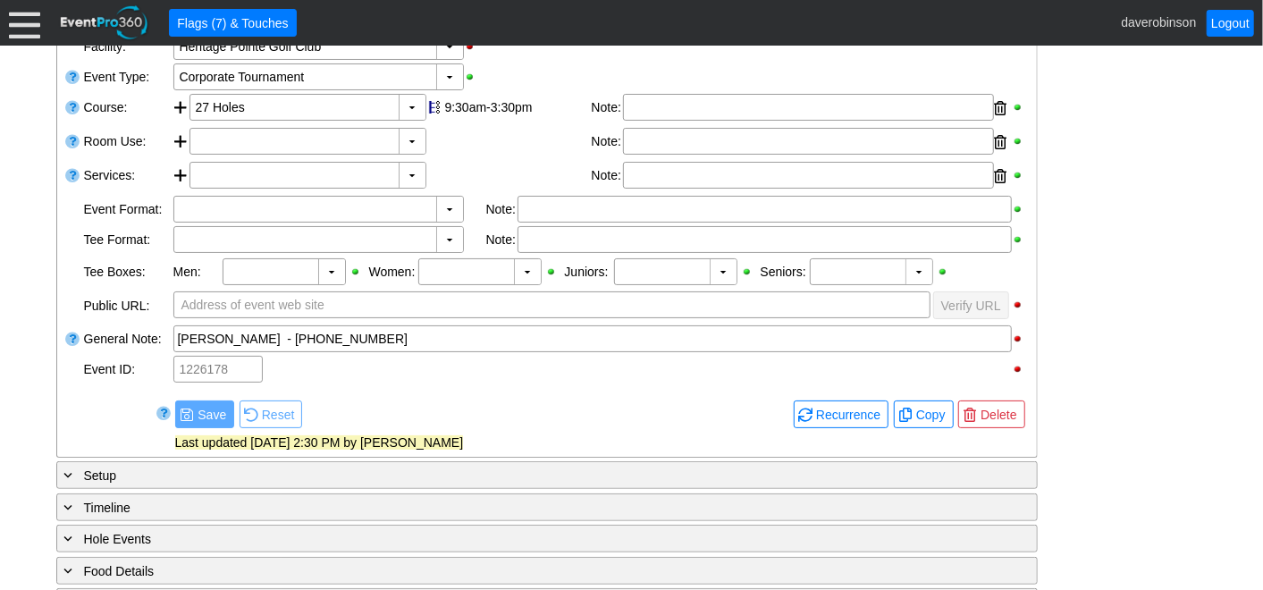
scroll to position [397, 0]
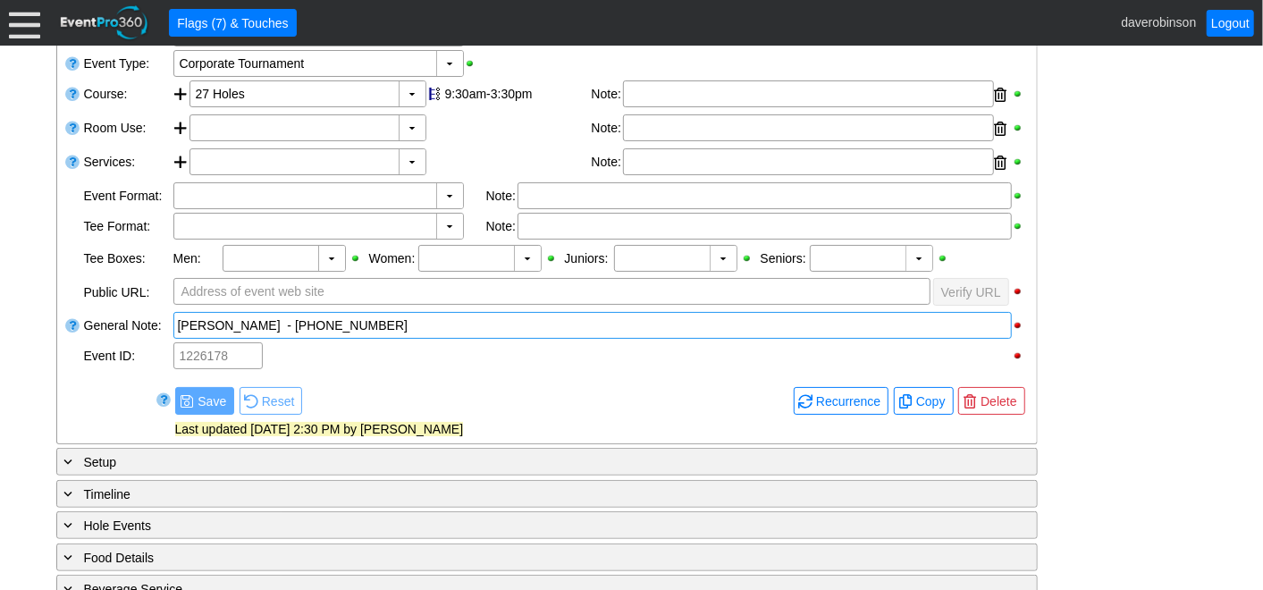
click at [423, 321] on div "[PERSON_NAME] - [PHONE_NUMBER]" at bounding box center [592, 325] width 829 height 18
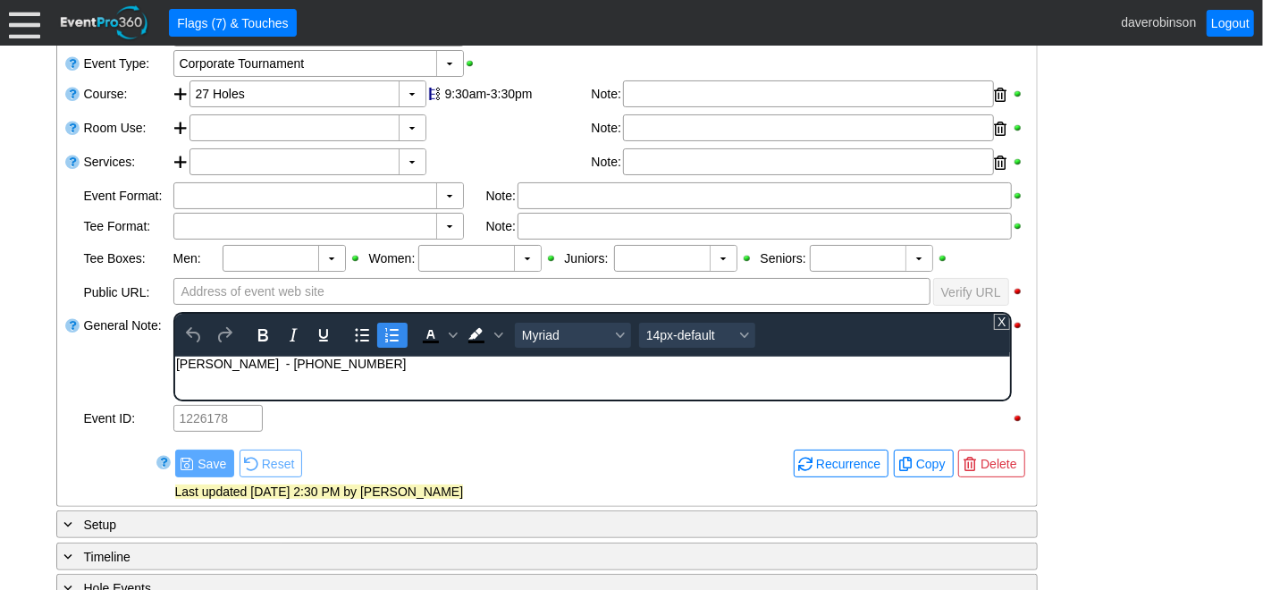
scroll to position [0, 0]
click at [377, 364] on div "[PERSON_NAME] - [PHONE_NUMBER]" at bounding box center [591, 363] width 833 height 14
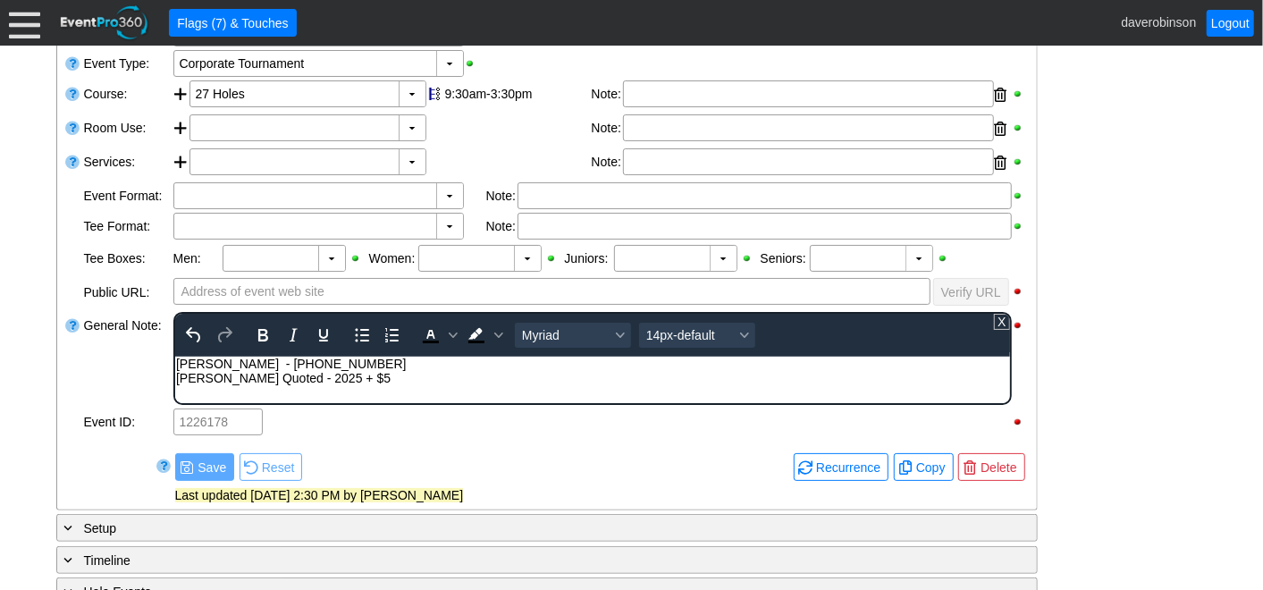
click at [289, 379] on div "[PERSON_NAME] Quoted - 2025 + $5" at bounding box center [591, 377] width 833 height 14
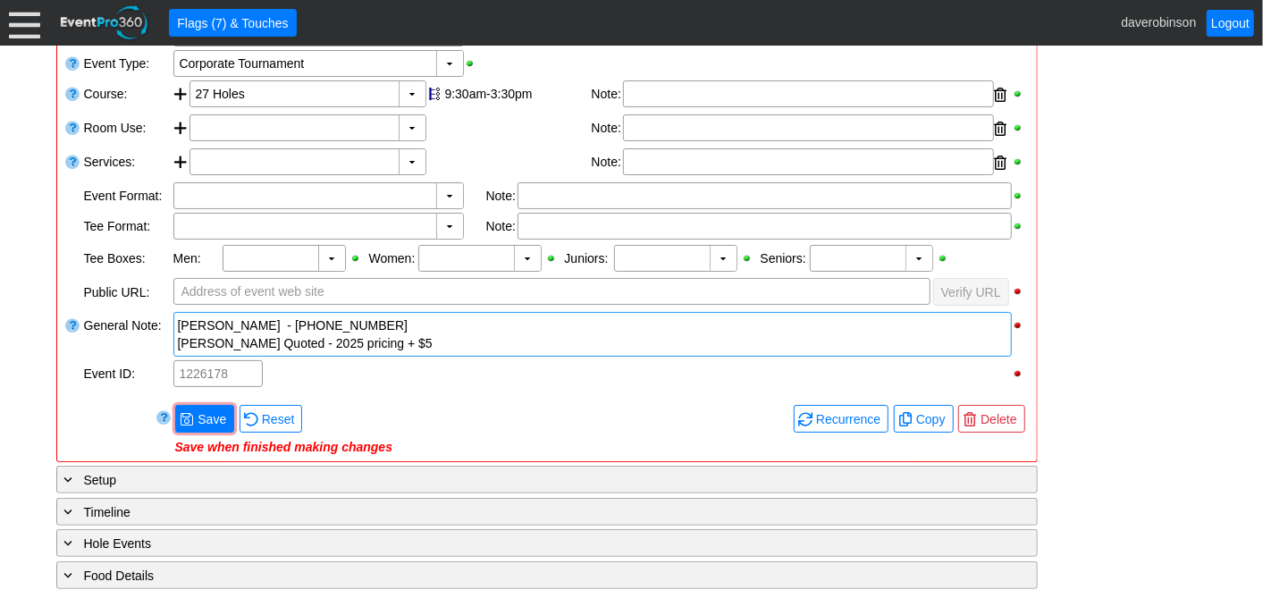
click at [106, 370] on div "Remove all highlights Facility: ▼ Χ [GEOGRAPHIC_DATA] Event Type: ▼ Χ Corporate…" at bounding box center [546, 227] width 965 height 453
click at [197, 421] on span "Save" at bounding box center [212, 419] width 36 height 18
